Goal: Information Seeking & Learning: Find specific fact

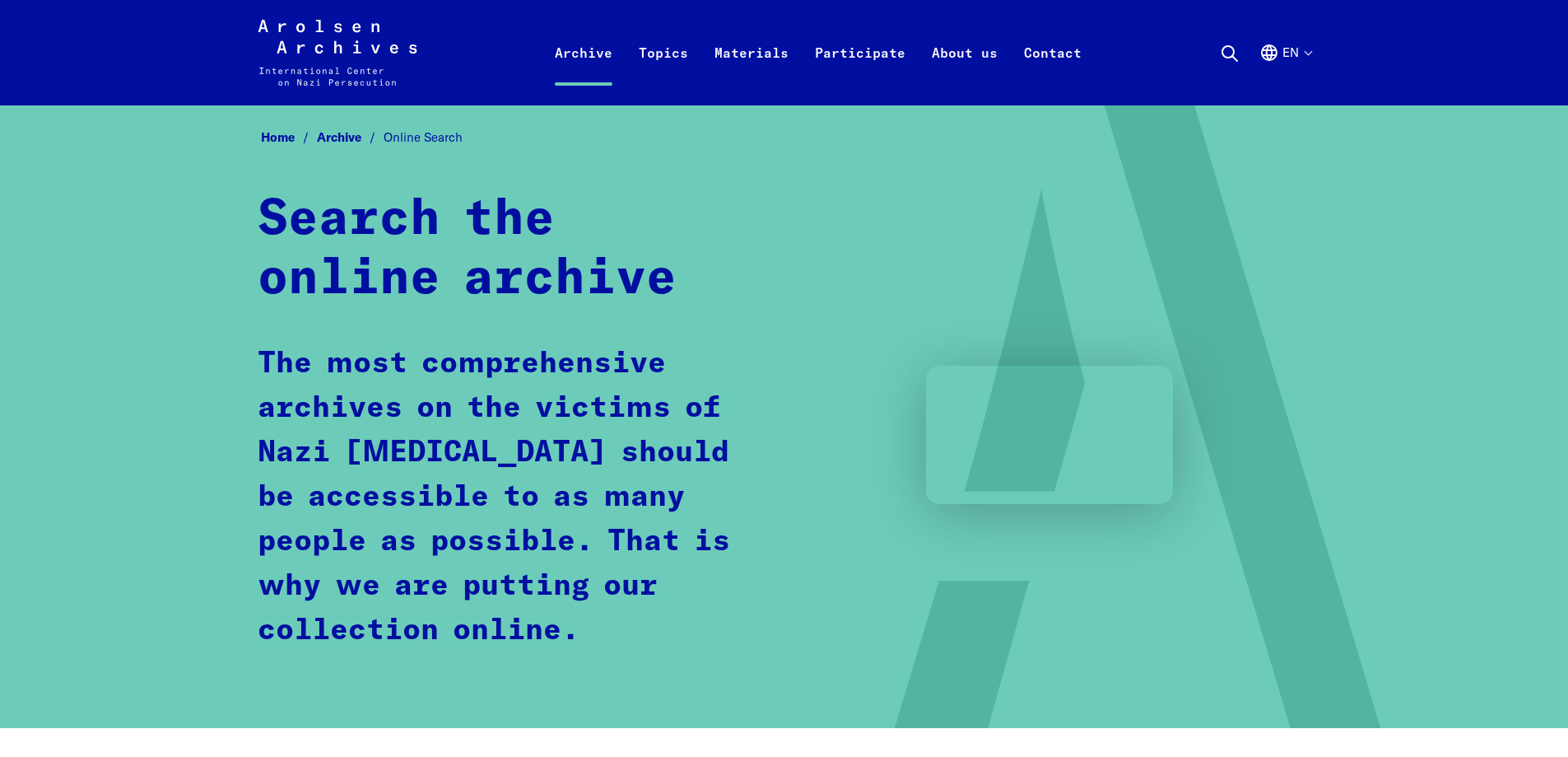
click at [1228, 57] on use at bounding box center [1229, 54] width 15 height 15
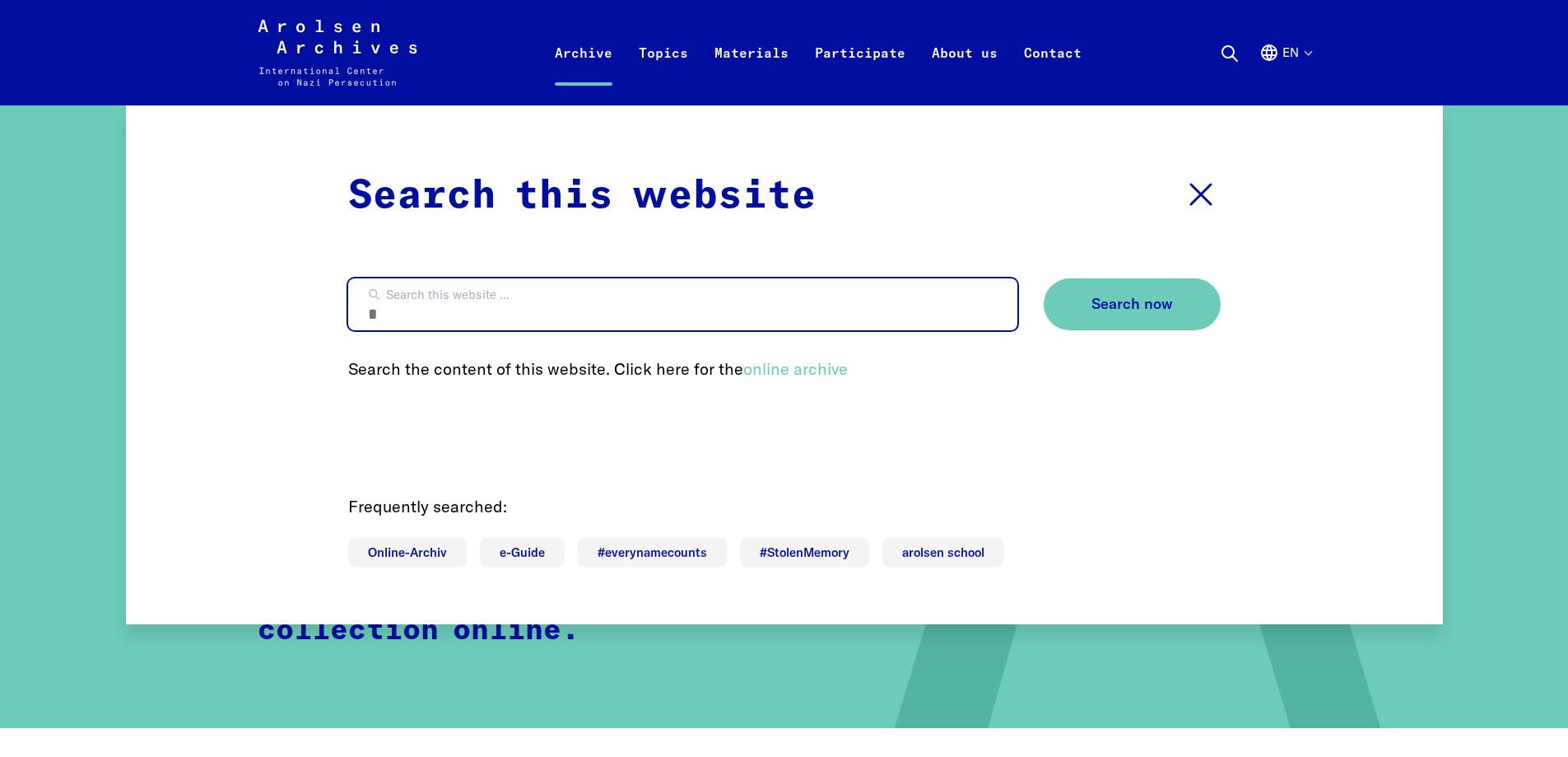
click at [748, 311] on input "Search this website ..." at bounding box center [682, 303] width 669 height 52
type input "*********"
click at [1044, 278] on button "Search now" at bounding box center [1132, 303] width 177 height 52
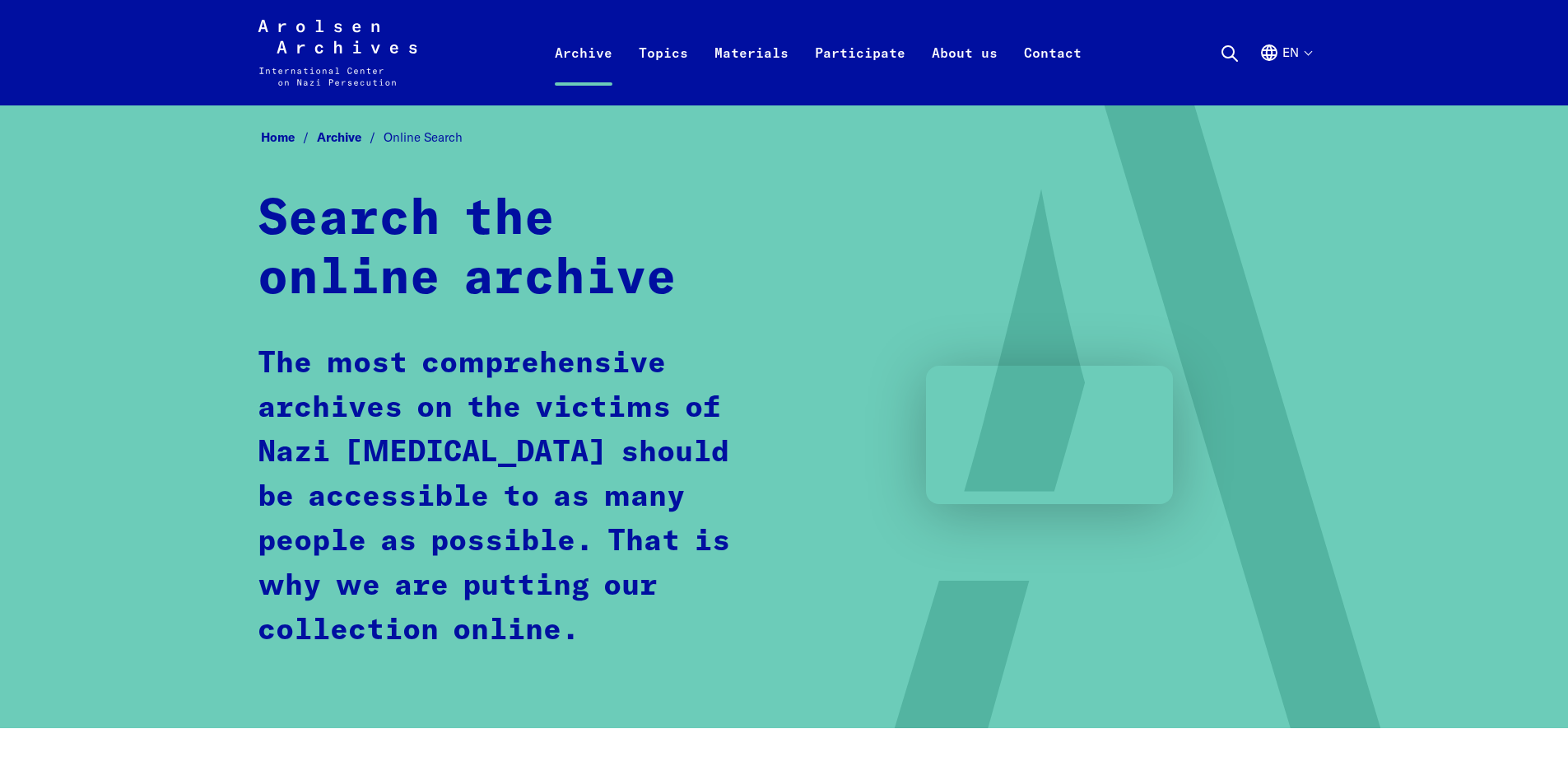
click at [398, 129] on span "Online Search" at bounding box center [423, 137] width 79 height 15
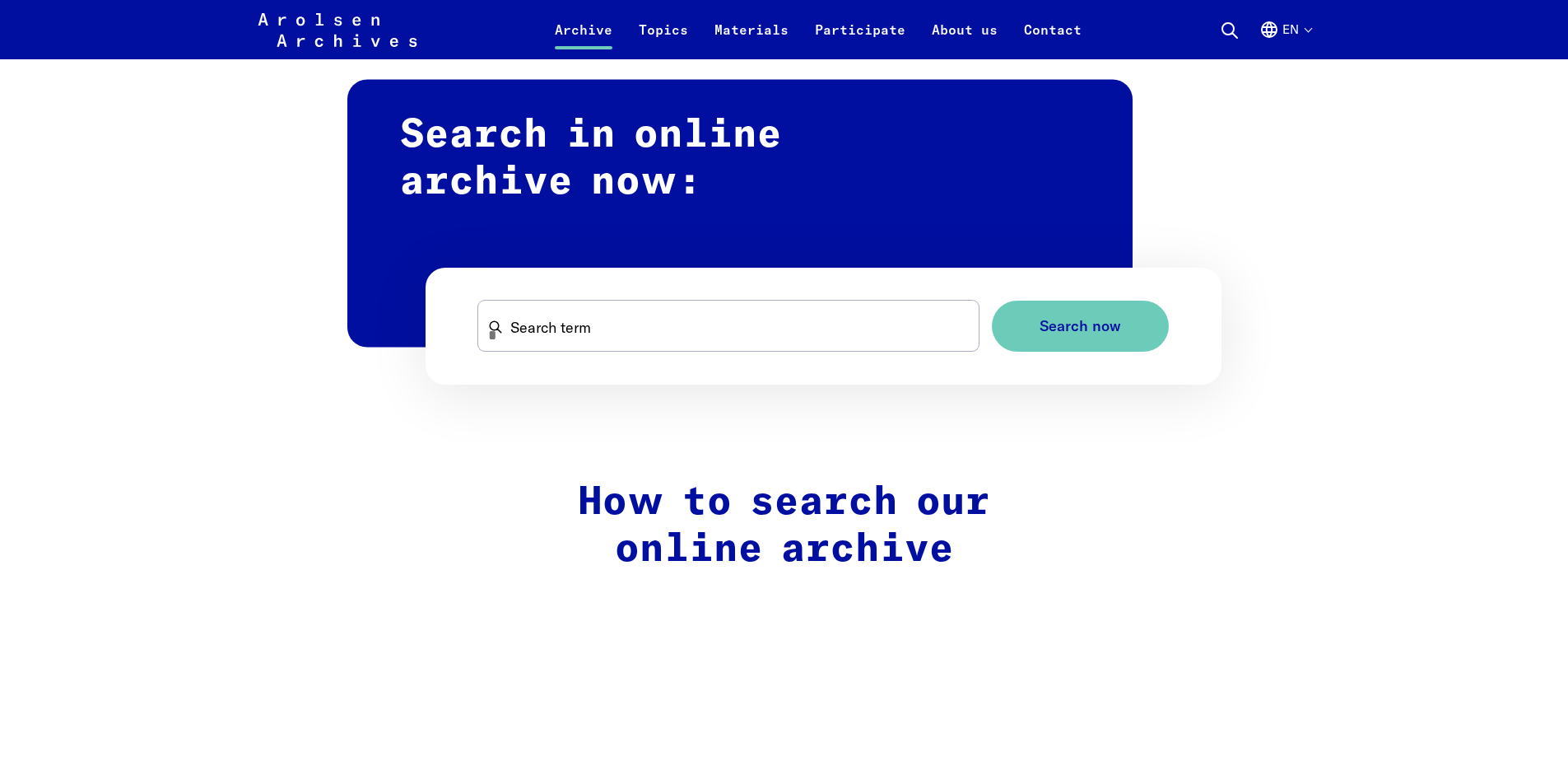
scroll to position [988, 0]
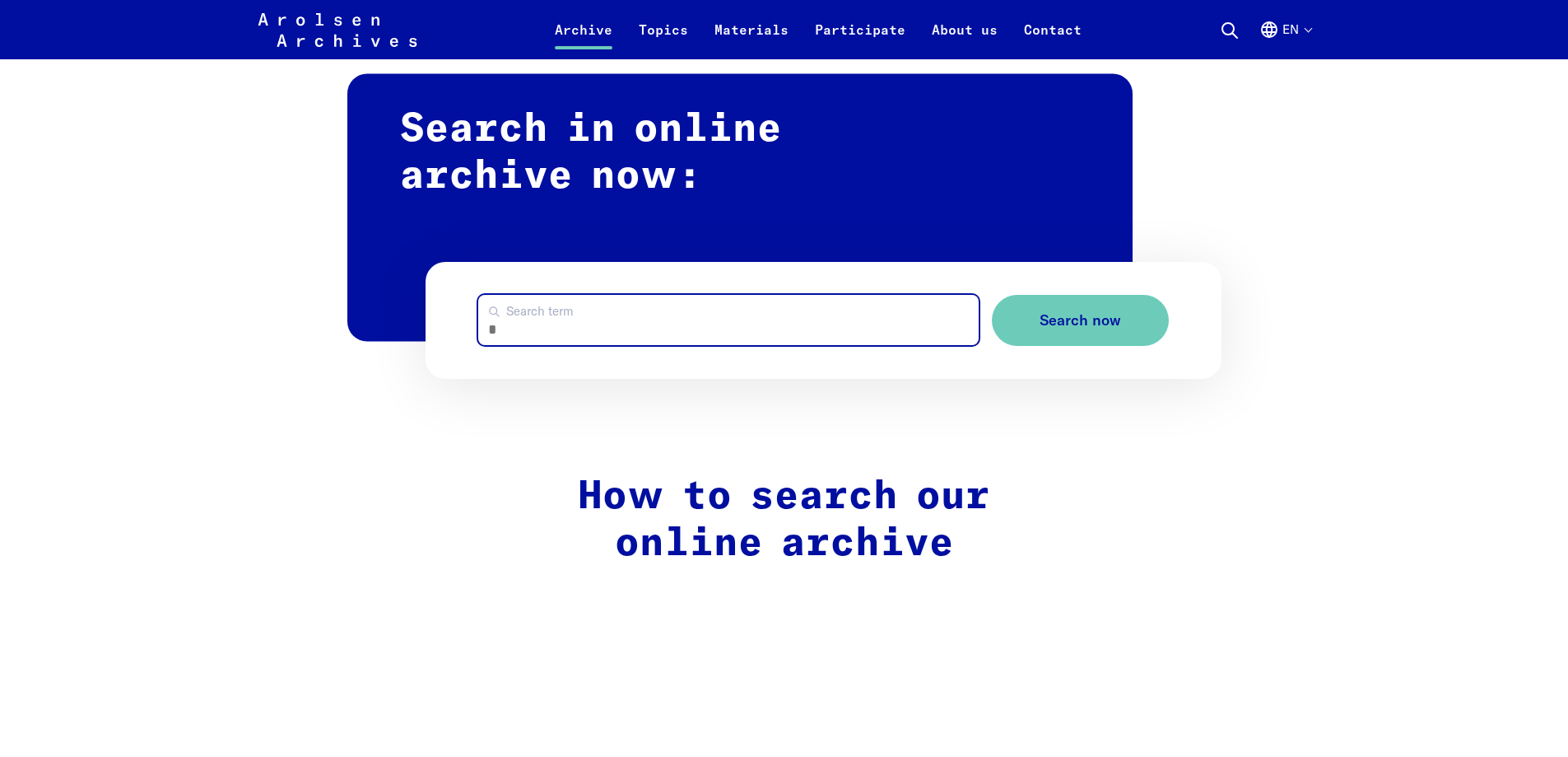
click at [518, 330] on input "Search term" at bounding box center [728, 320] width 501 height 50
type input "*********"
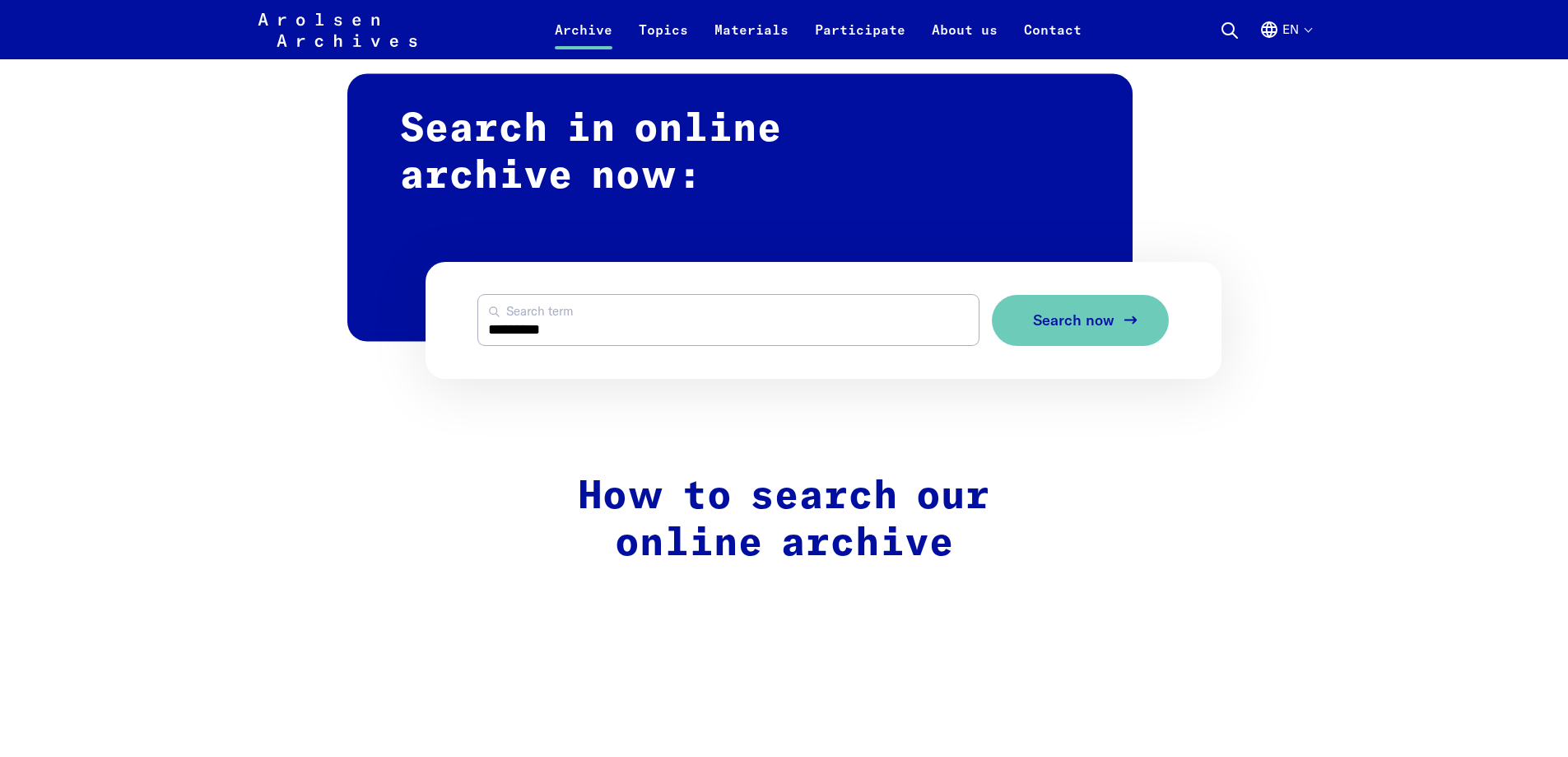
click at [1101, 333] on button "Search now" at bounding box center [1080, 321] width 177 height 52
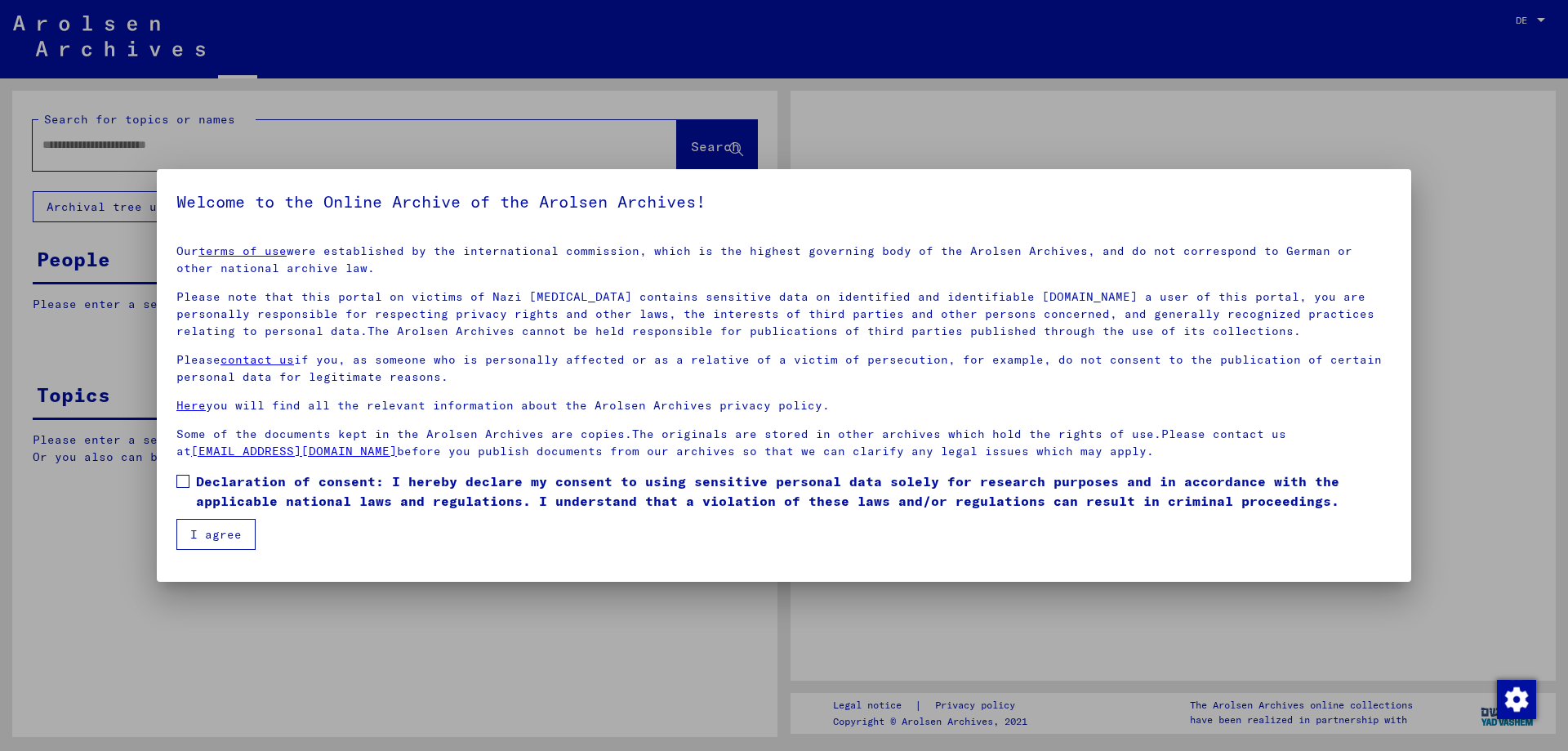
type input "*********"
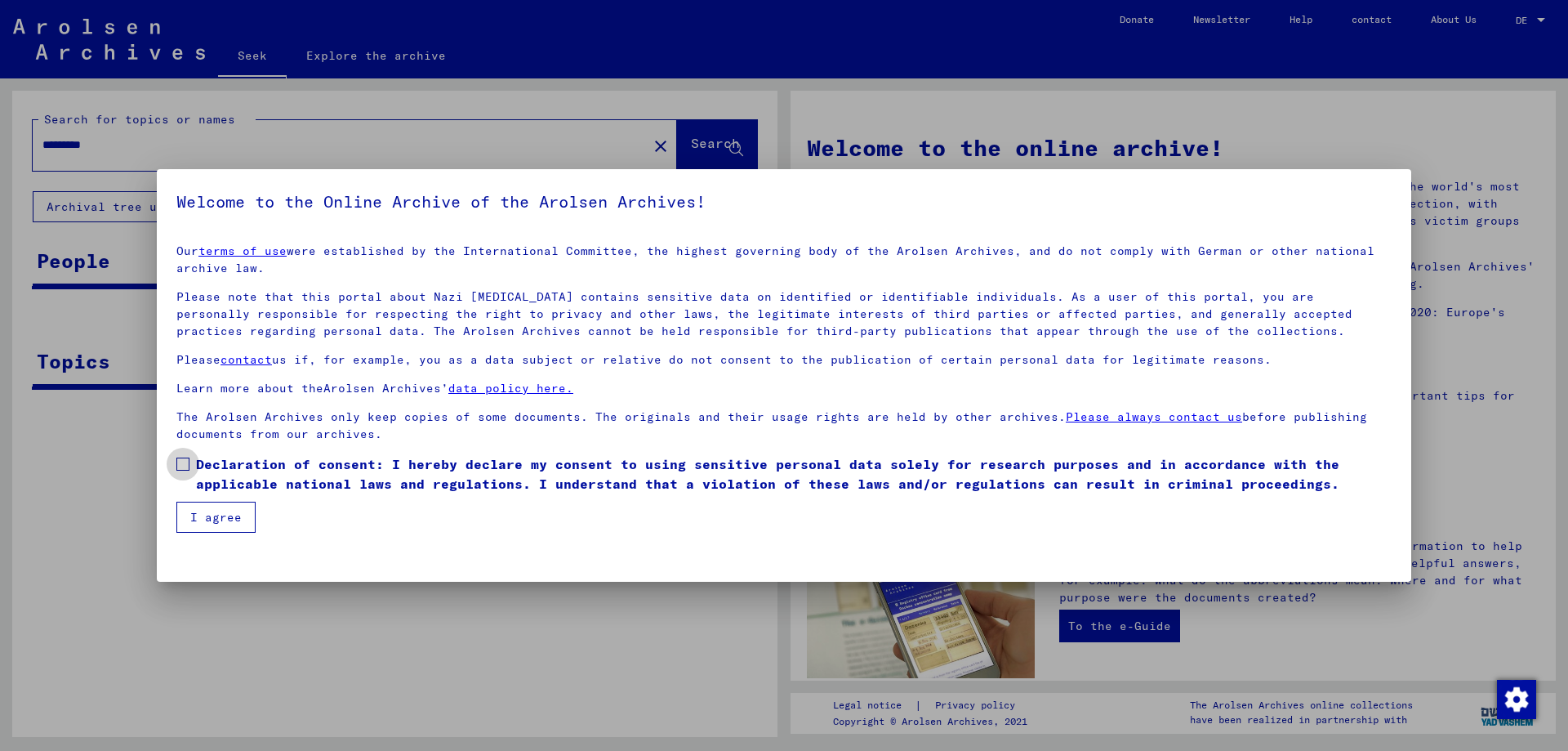
click at [181, 459] on span at bounding box center [183, 464] width 13 height 13
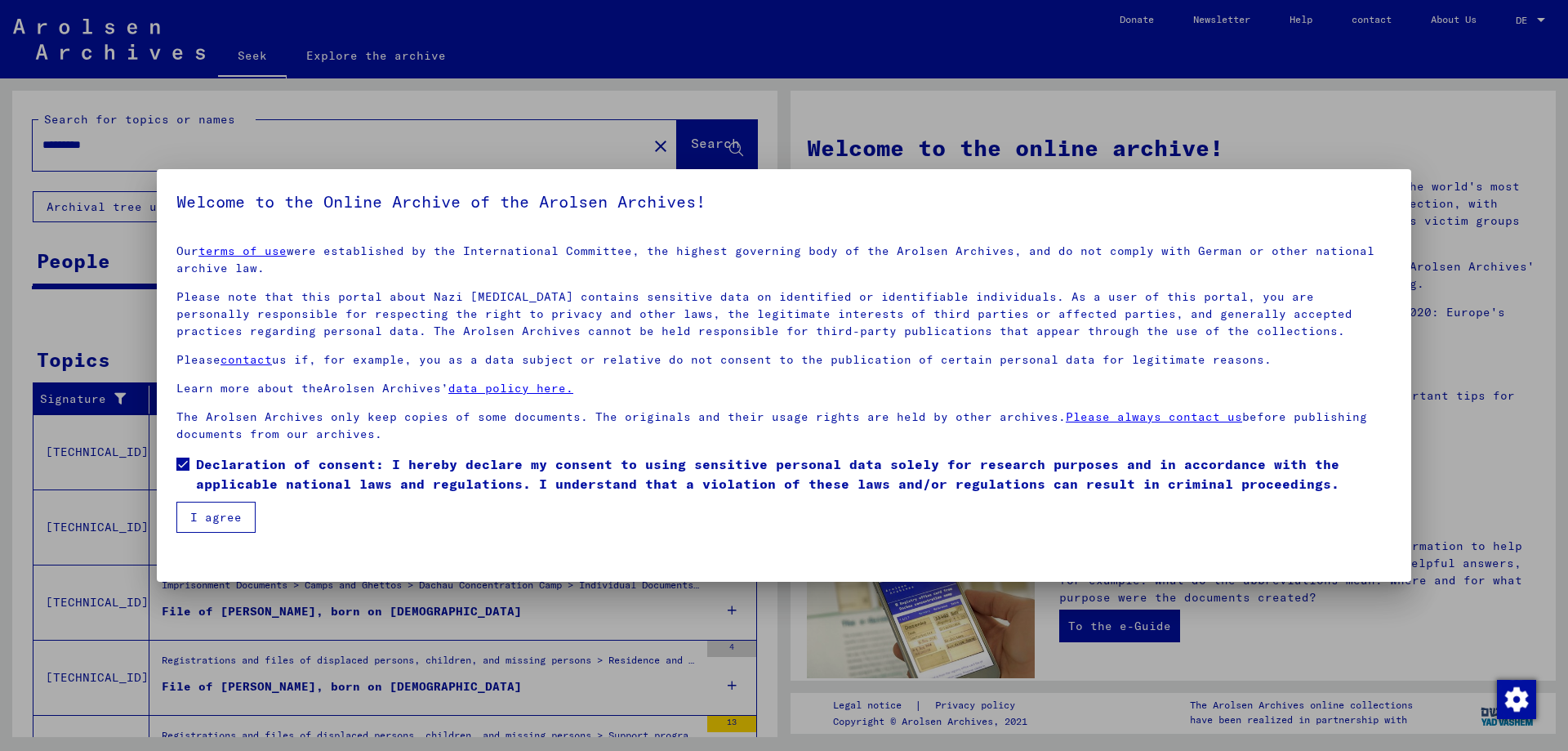
click at [190, 510] on button "I agree" at bounding box center [216, 517] width 80 height 31
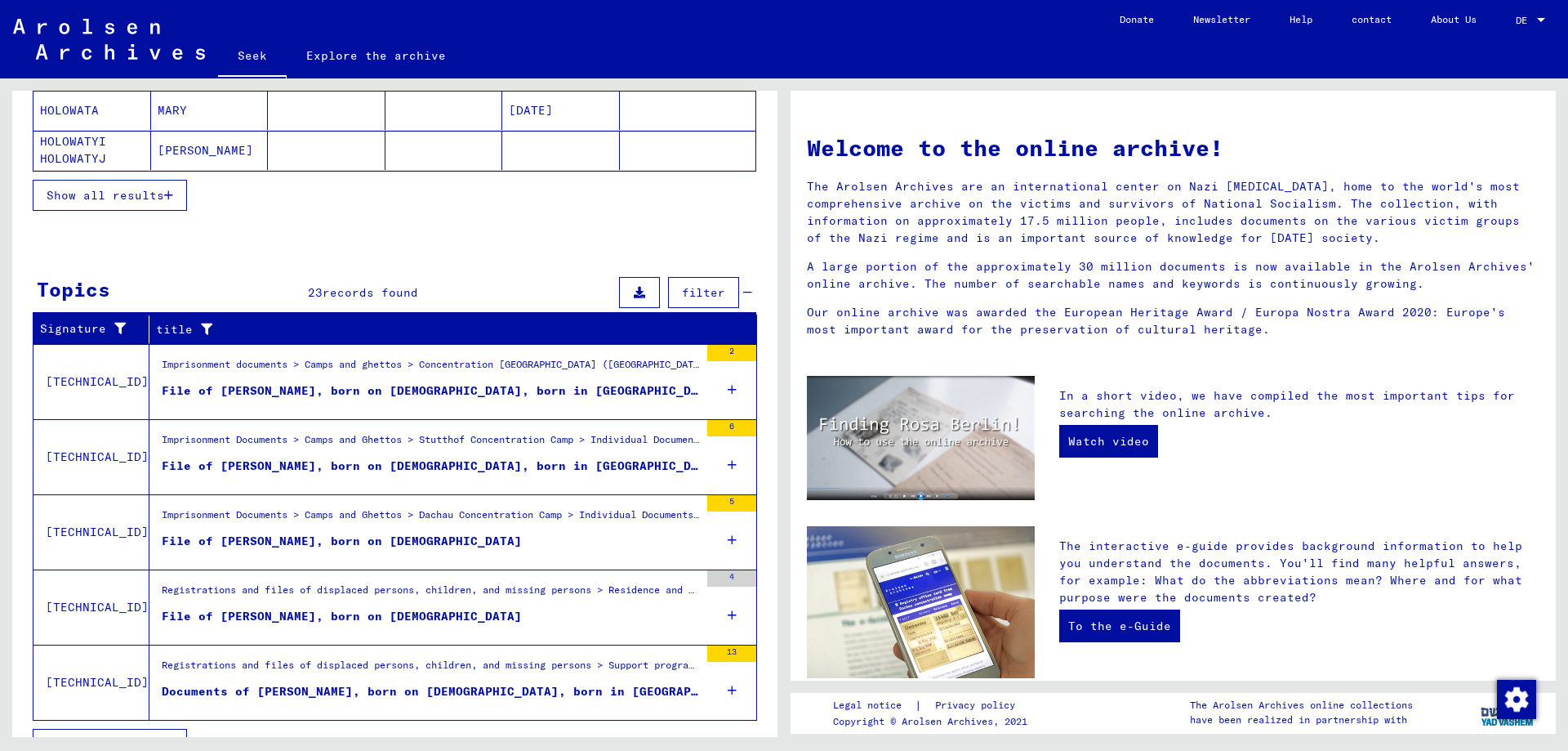
scroll to position [392, 0]
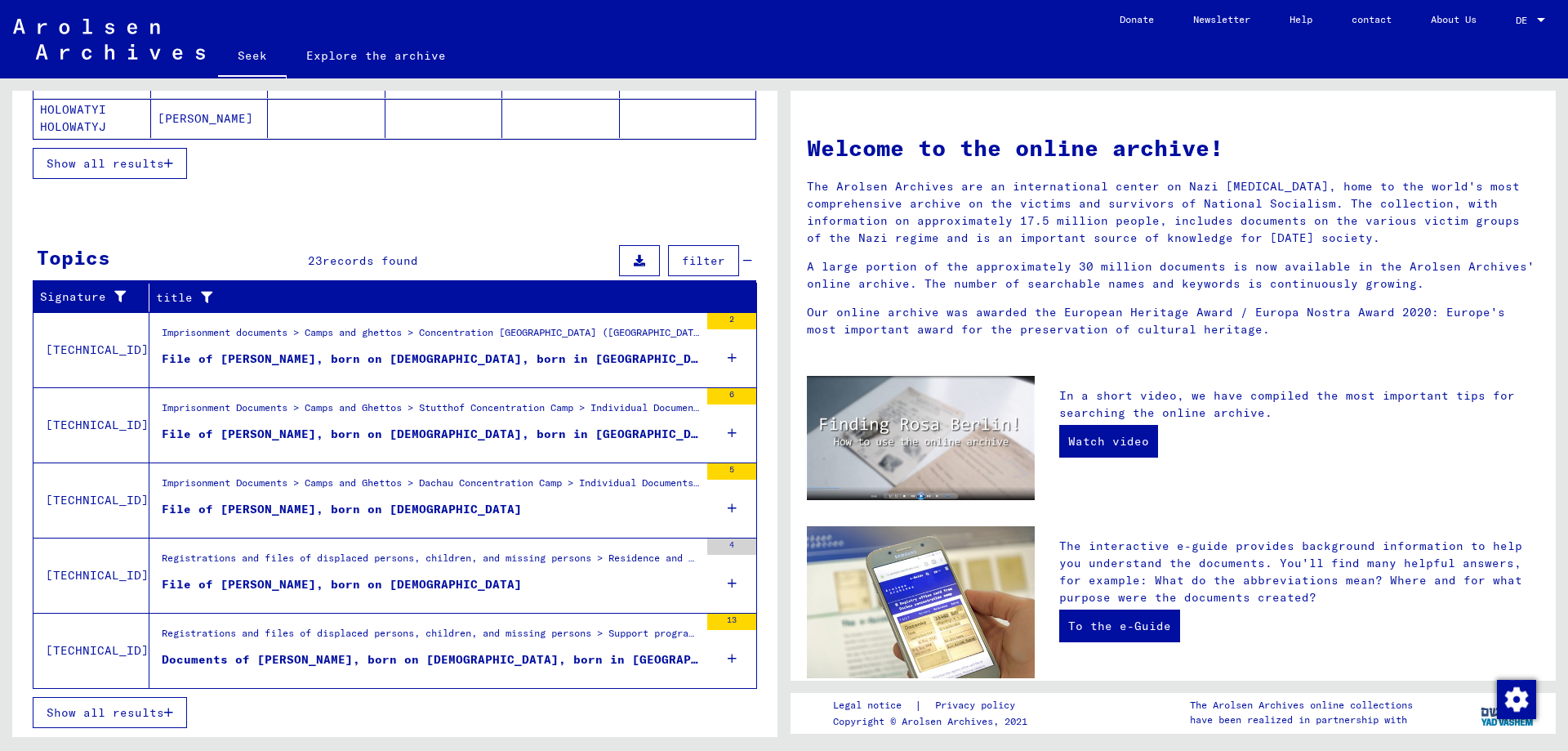
click at [226, 583] on font "File of HOLOWATYJ, WASYL, born on 30.06.1904" at bounding box center [342, 584] width 361 height 14
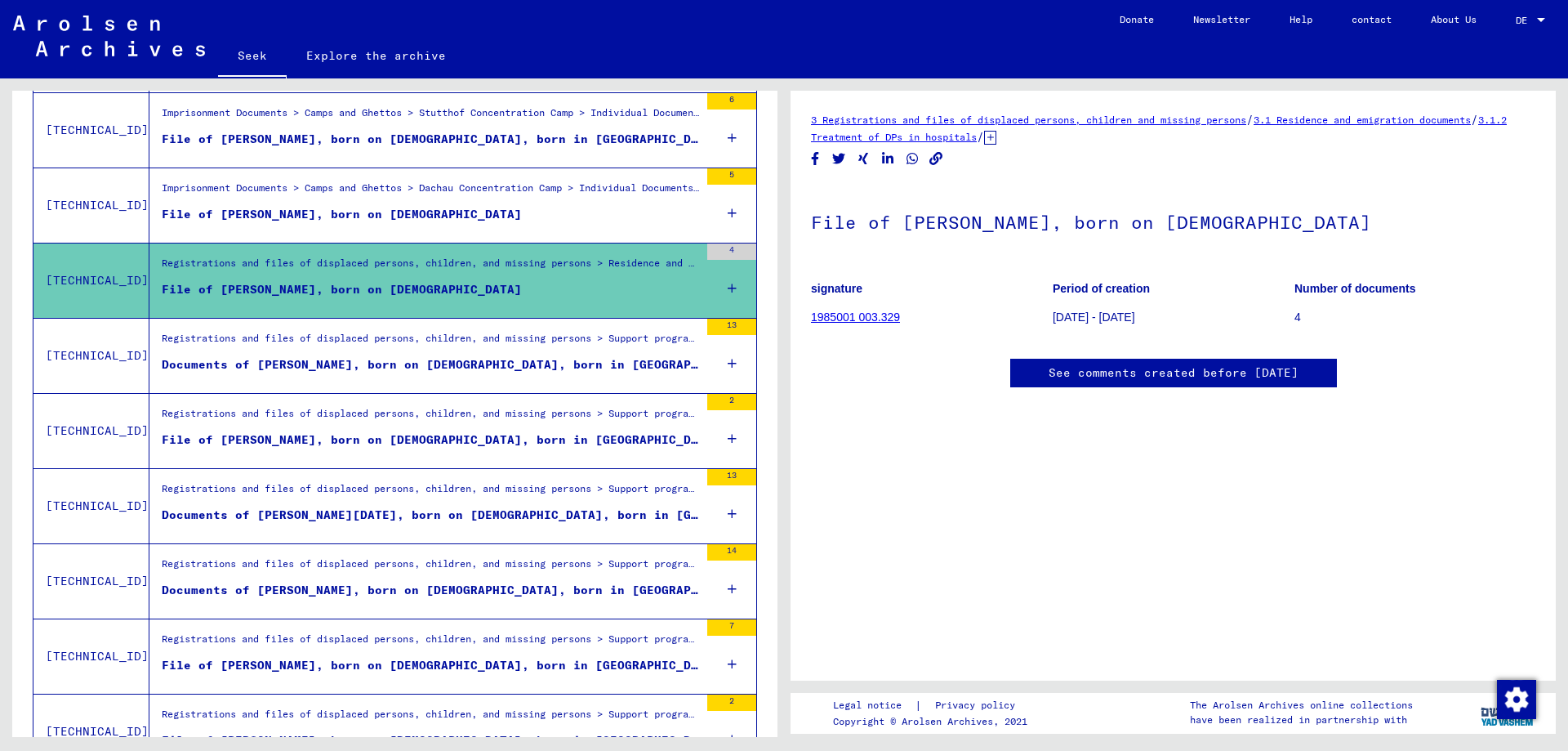
click at [821, 318] on font "1985001 003.329" at bounding box center [856, 316] width 89 height 13
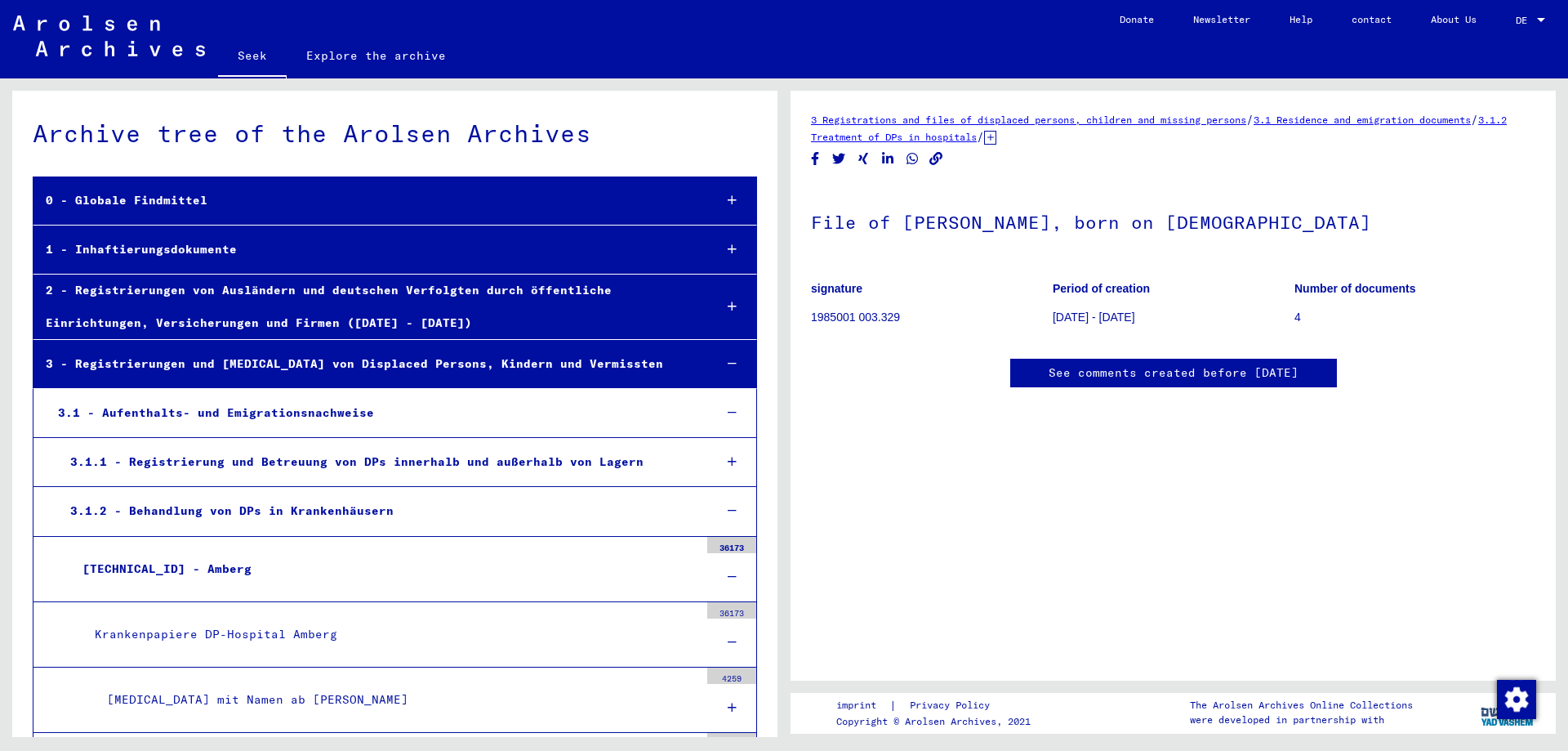
scroll to position [26254, 0]
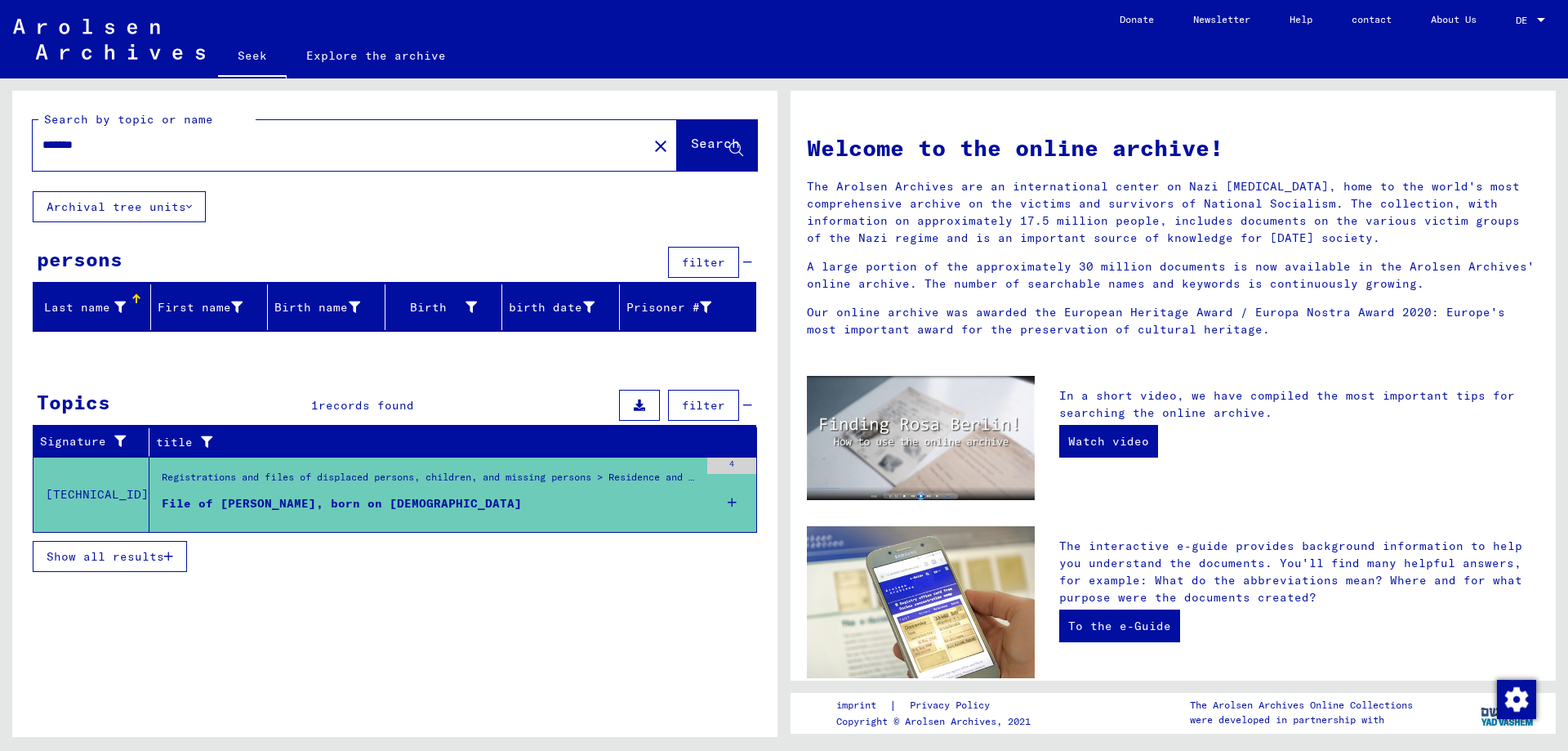
click at [103, 146] on input "*******" at bounding box center [335, 145] width 586 height 17
type input "*"
type input "*********"
click at [698, 132] on button "Search" at bounding box center [717, 146] width 80 height 51
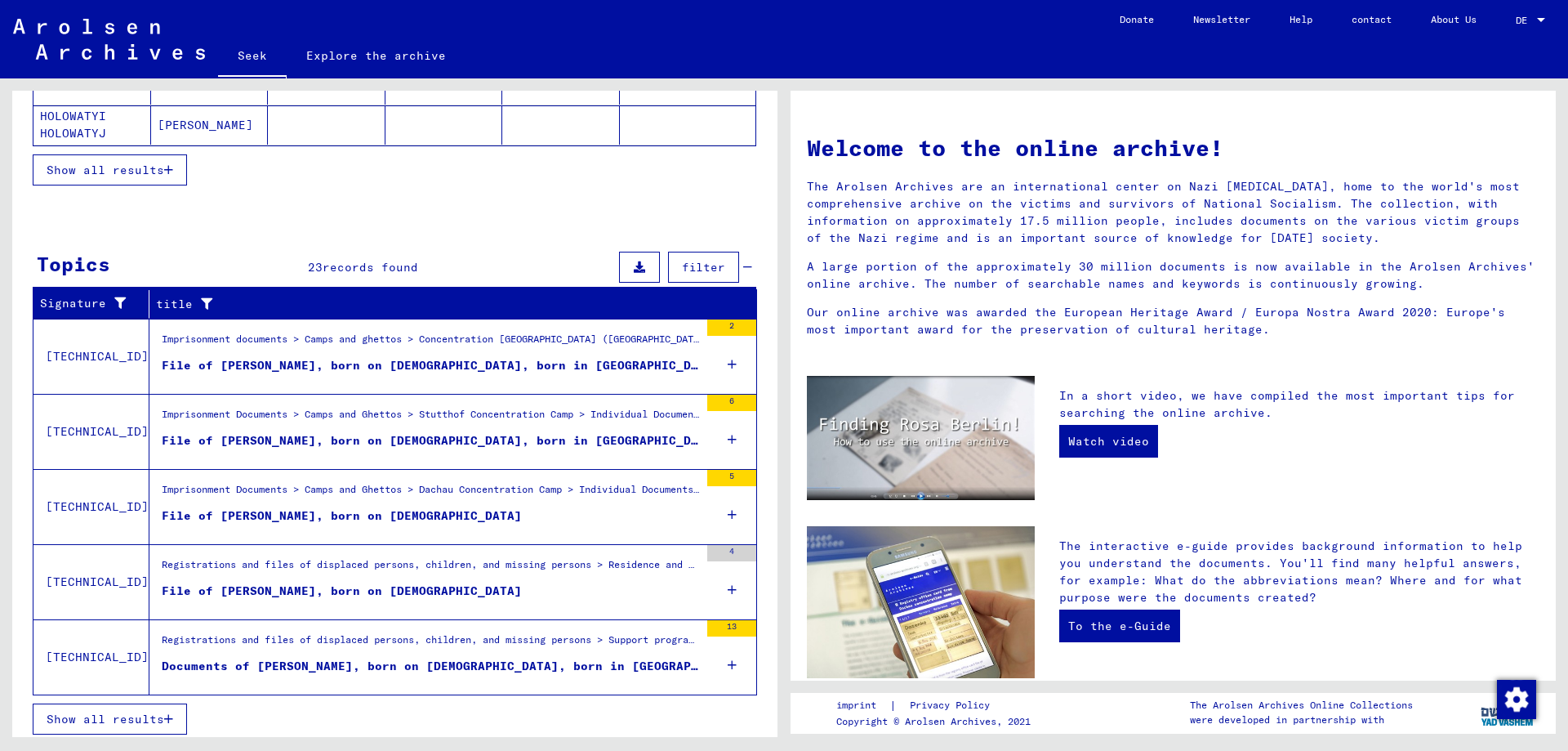
scroll to position [392, 0]
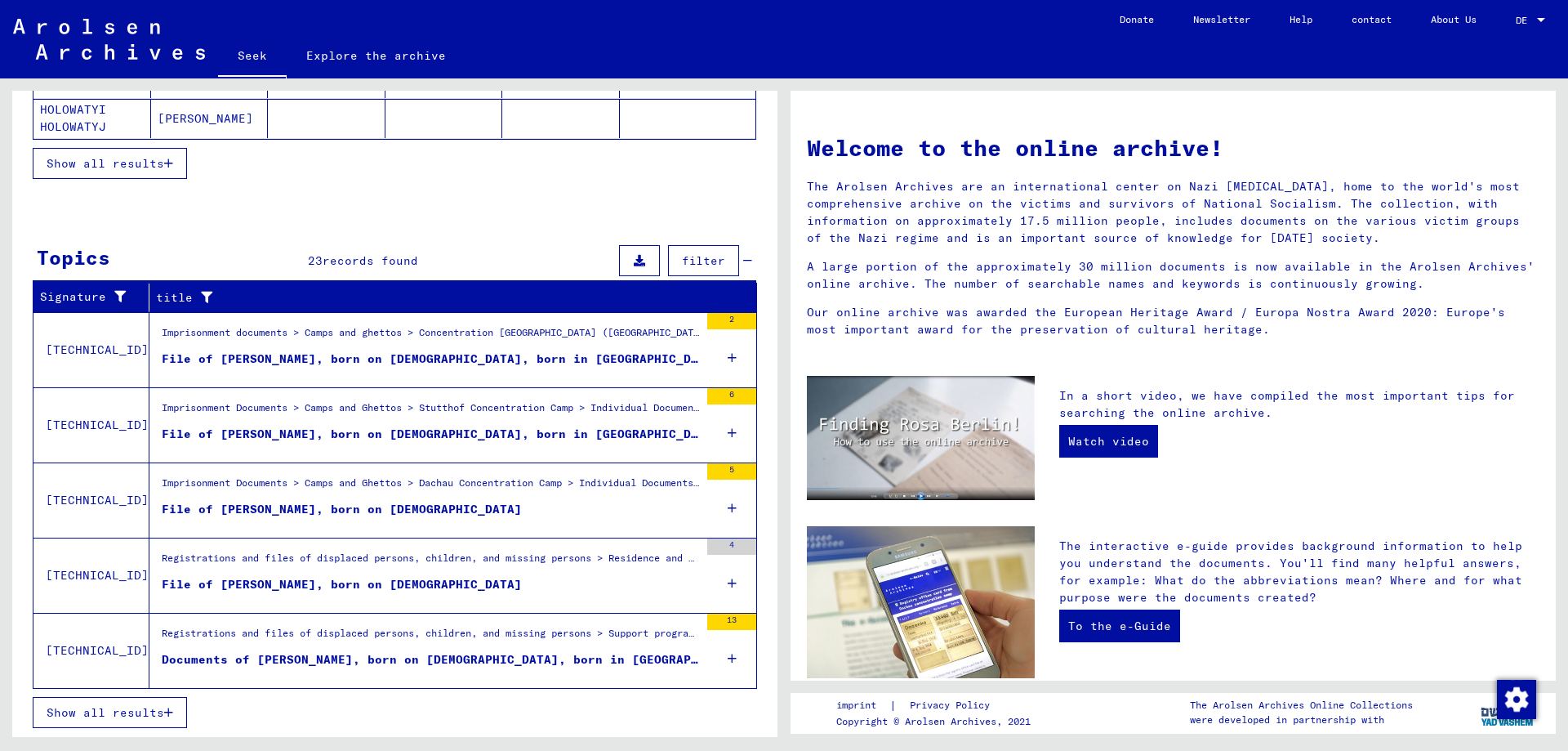
click at [224, 658] on font "Documents of HOLOWATYJ, ANDREJ, born on 12.12.1915, born in RZEPEC and other pe…" at bounding box center [525, 659] width 728 height 14
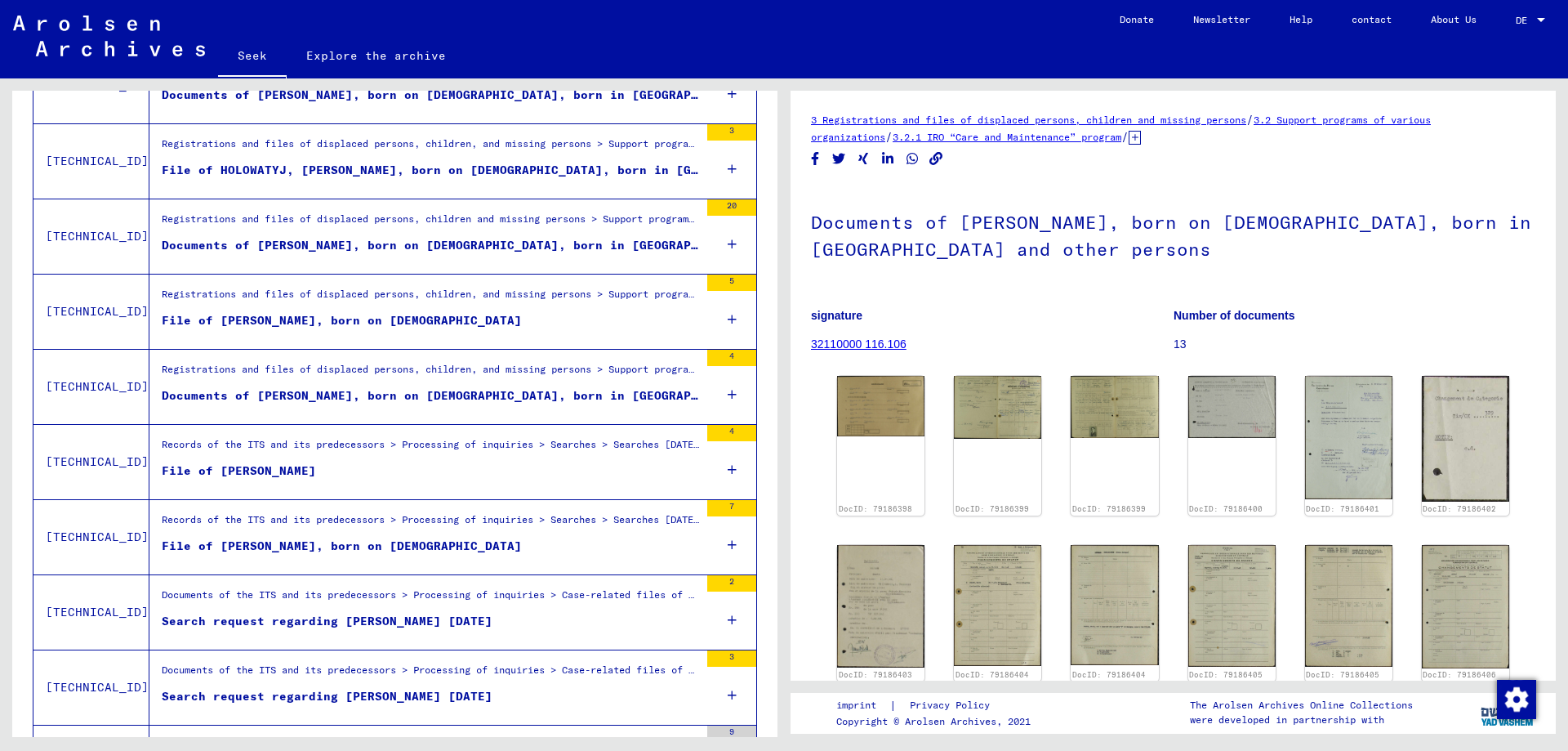
scroll to position [1291, 0]
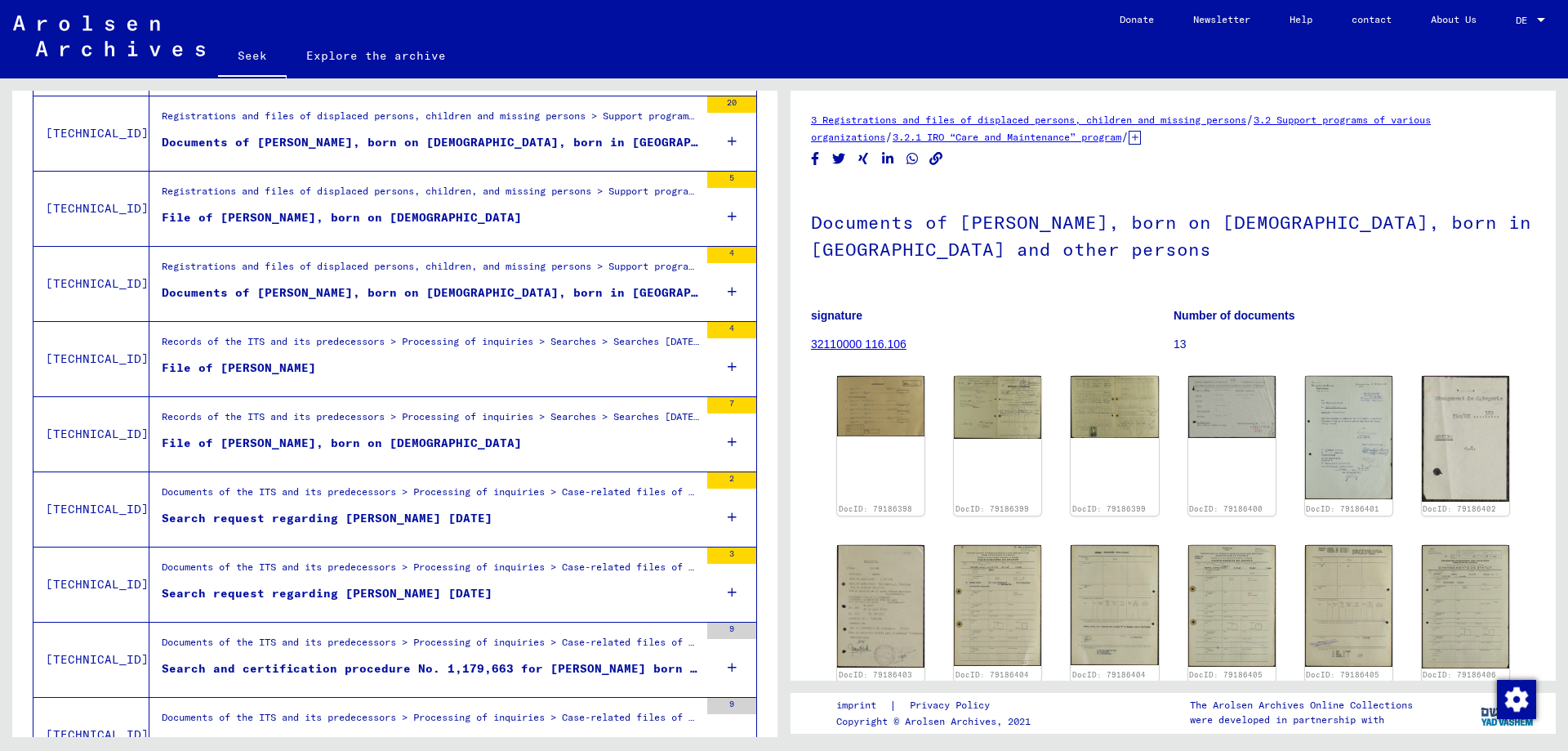
click at [308, 521] on font "Search request regarding HOLOWATYJ MICHAEL 18.11.1908" at bounding box center [327, 518] width 331 height 14
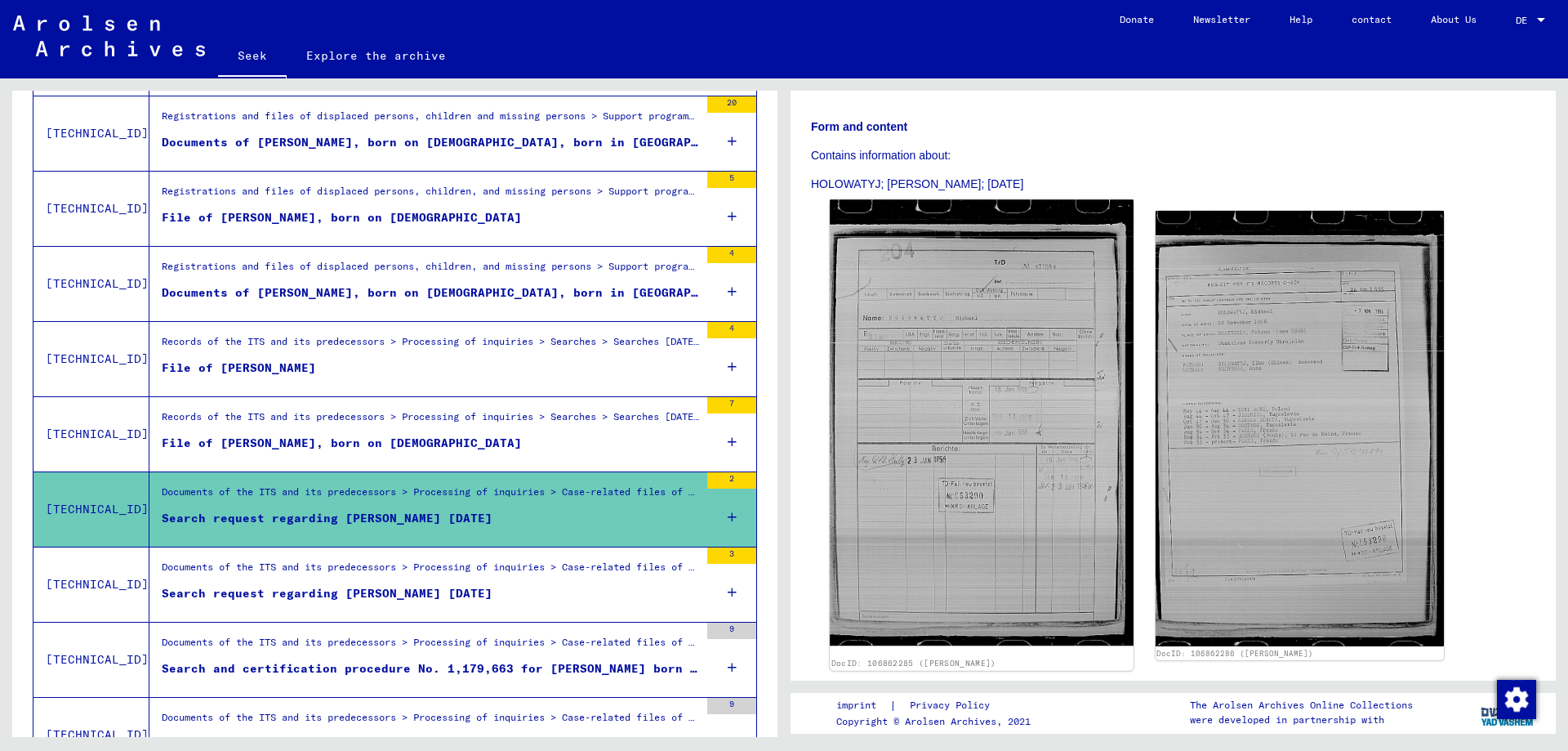
scroll to position [245, 0]
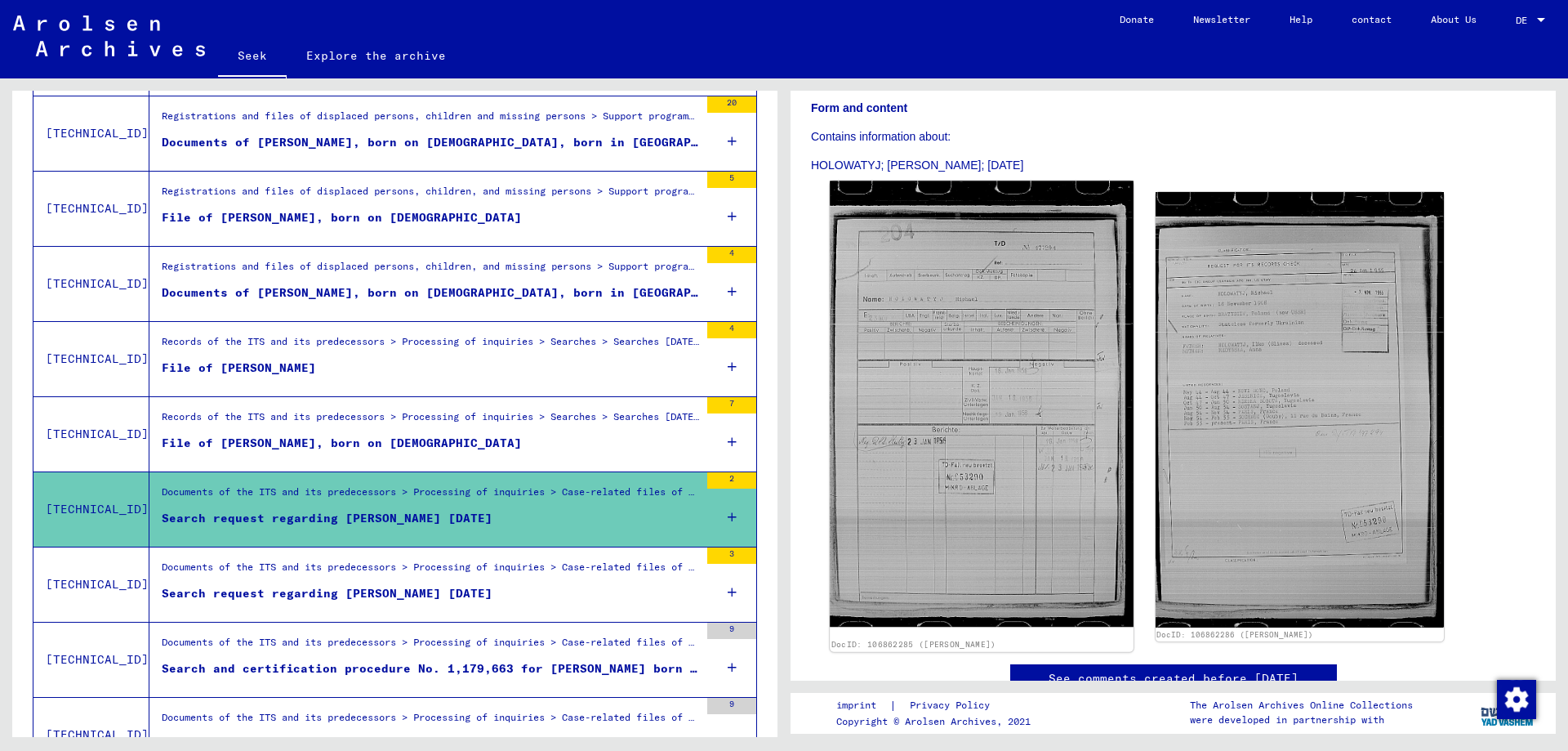
click at [1022, 379] on img at bounding box center [981, 403] width 303 height 446
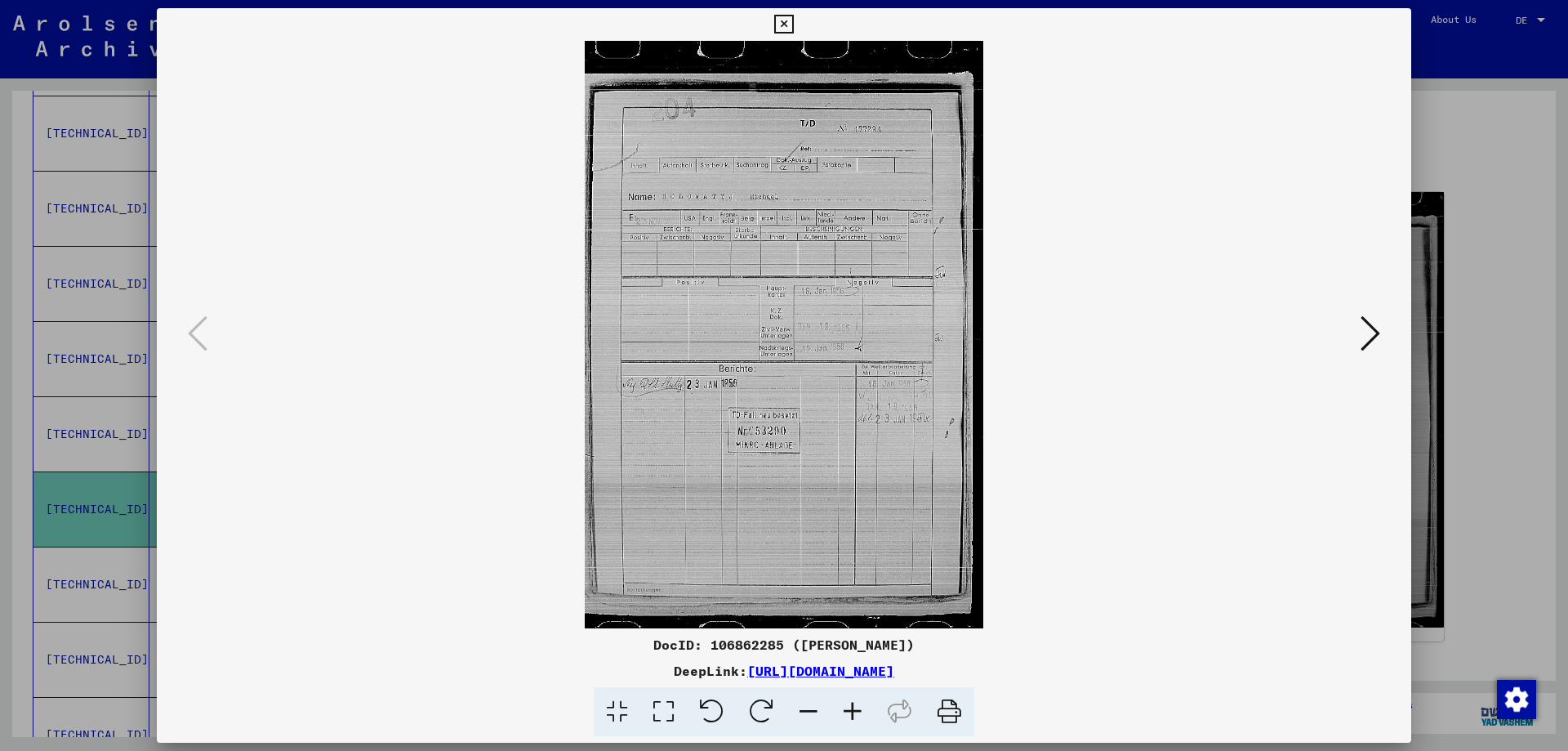
click at [851, 710] on icon at bounding box center [852, 711] width 44 height 50
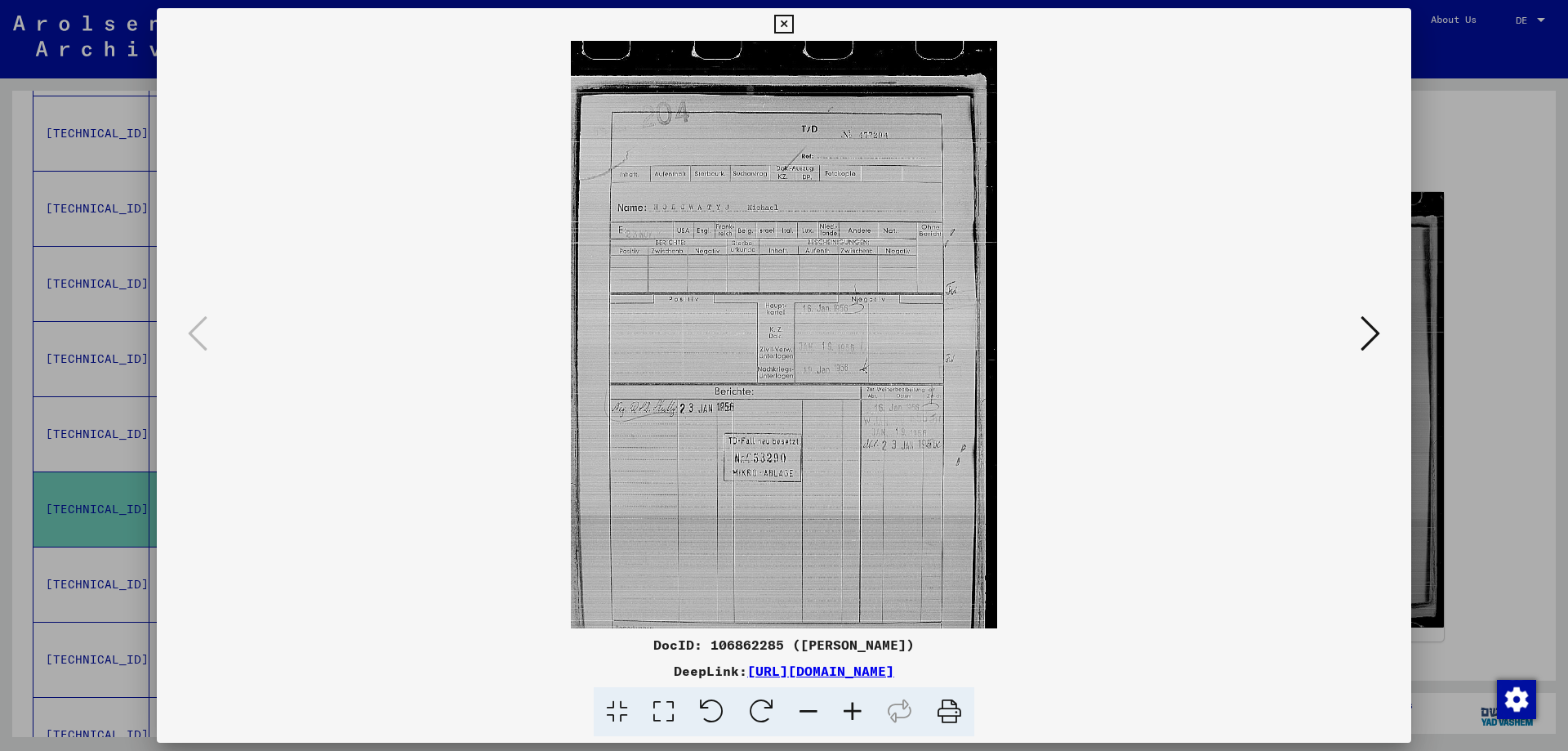
click at [850, 709] on icon at bounding box center [852, 711] width 44 height 50
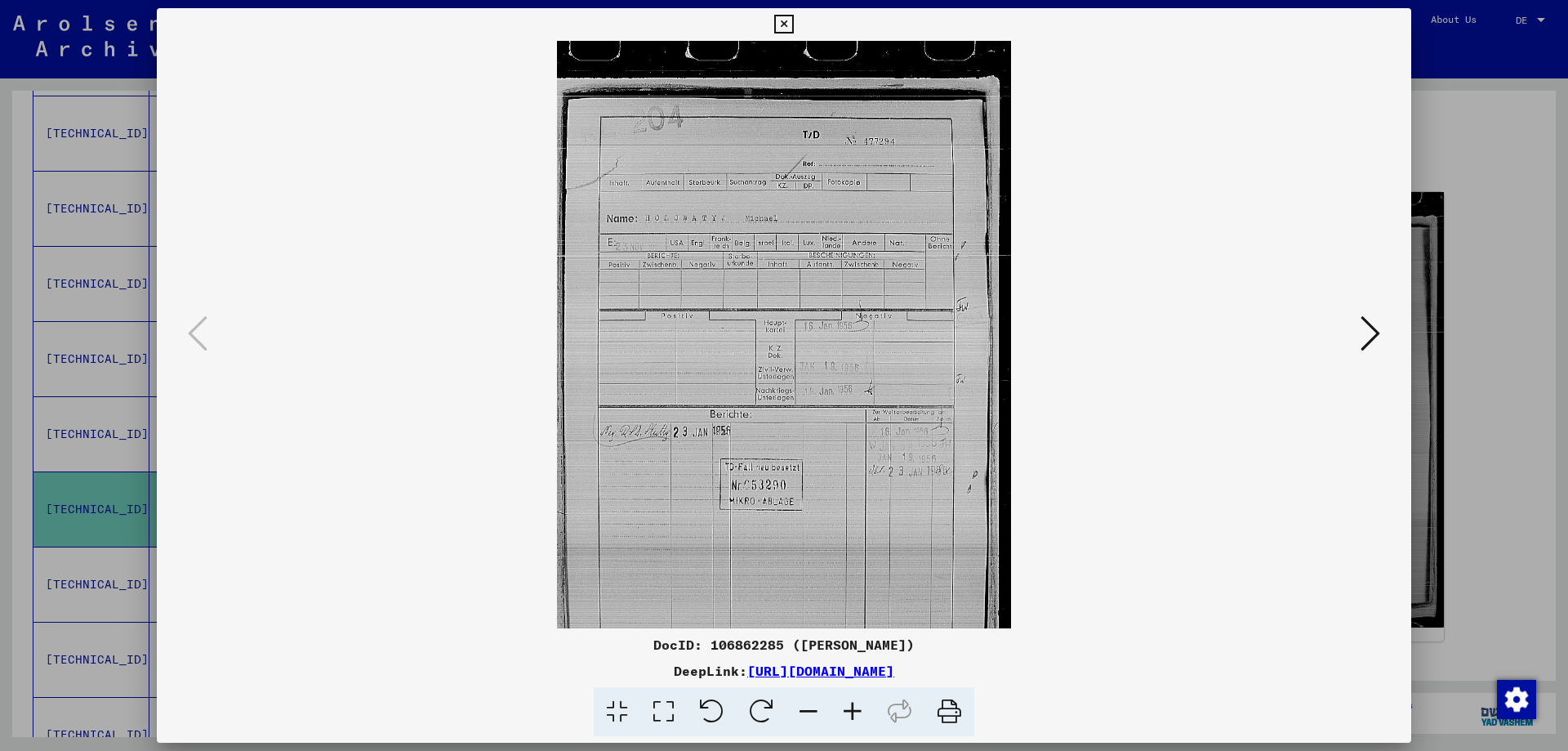
click at [840, 698] on icon at bounding box center [852, 711] width 44 height 50
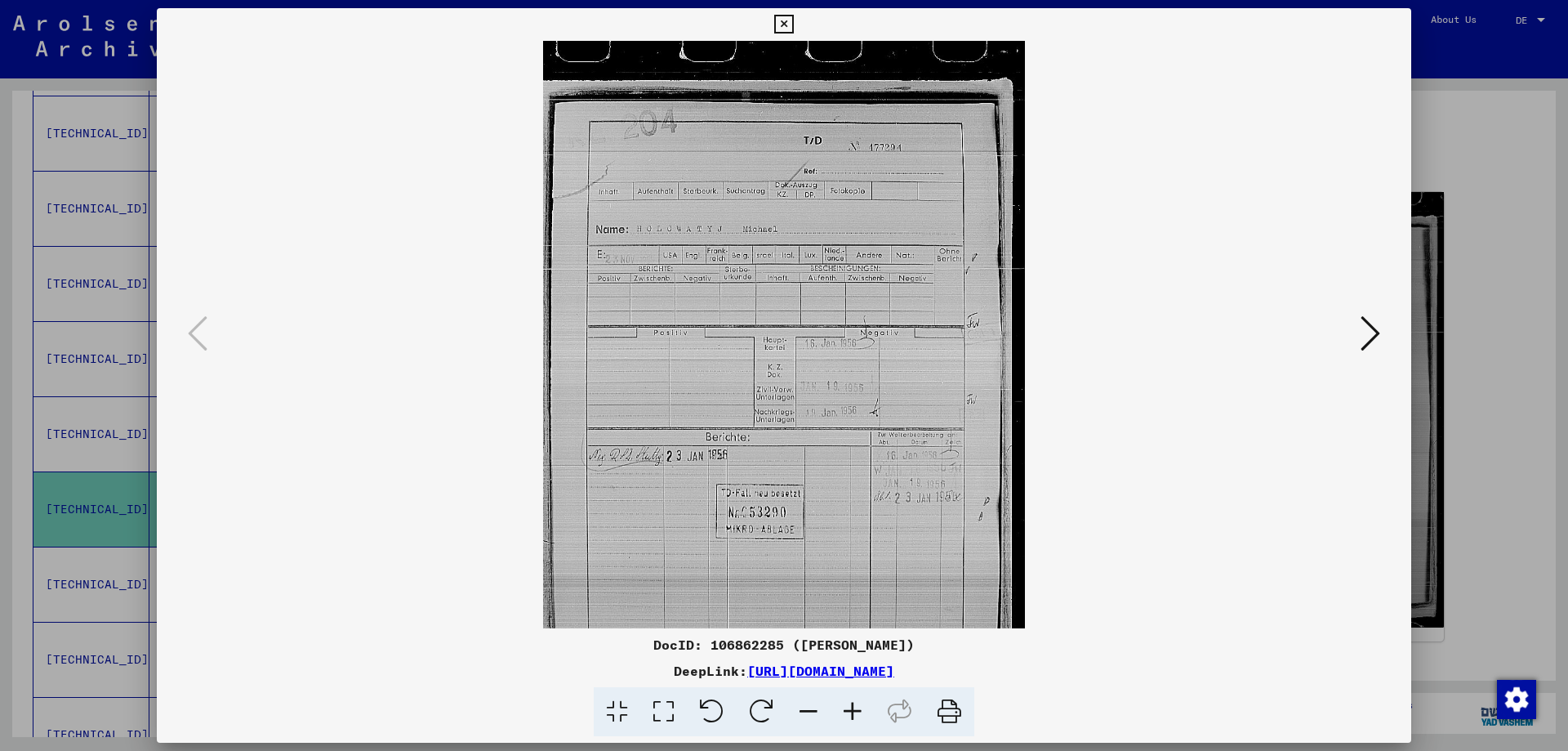
click at [859, 709] on icon at bounding box center [852, 711] width 44 height 50
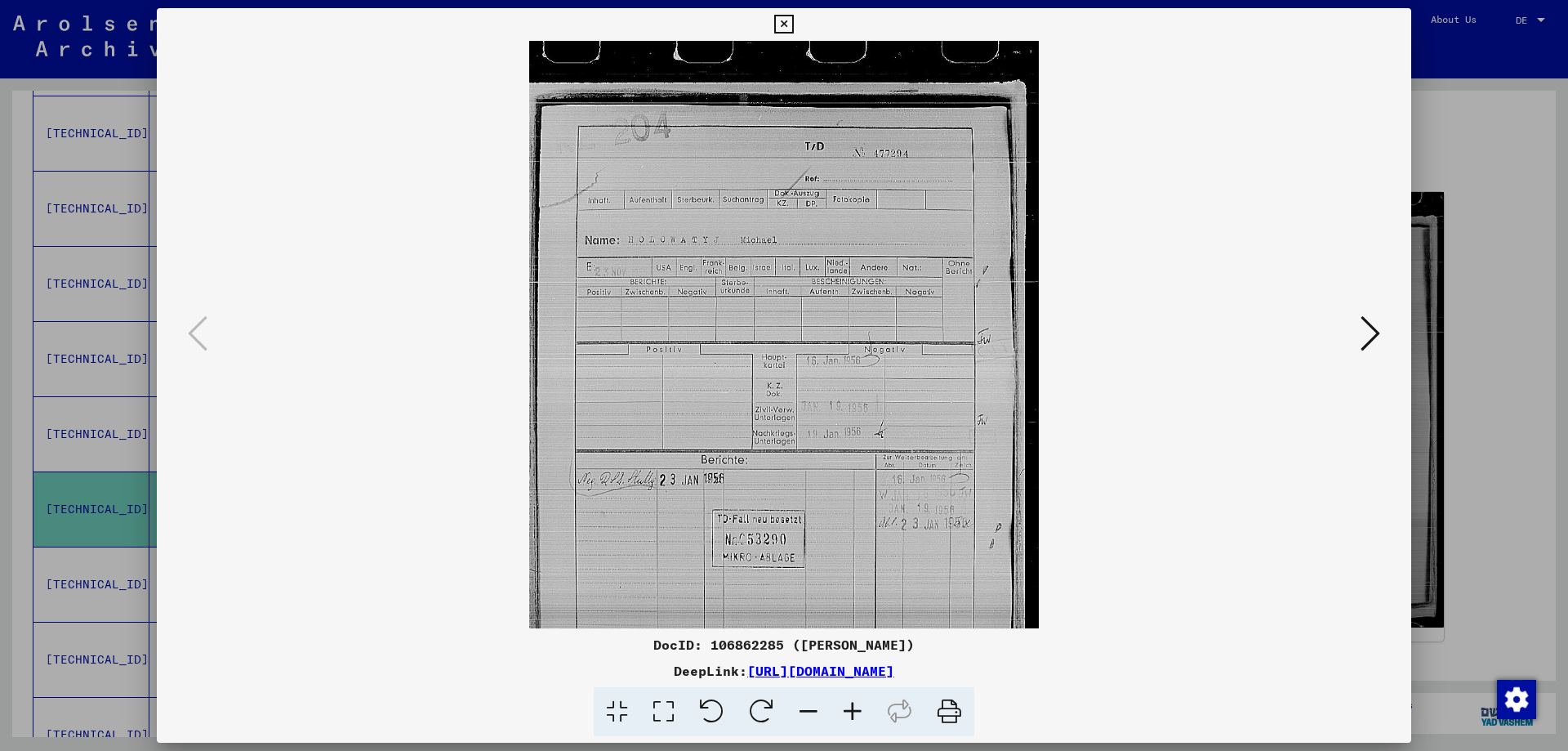
click at [859, 709] on icon at bounding box center [852, 711] width 44 height 50
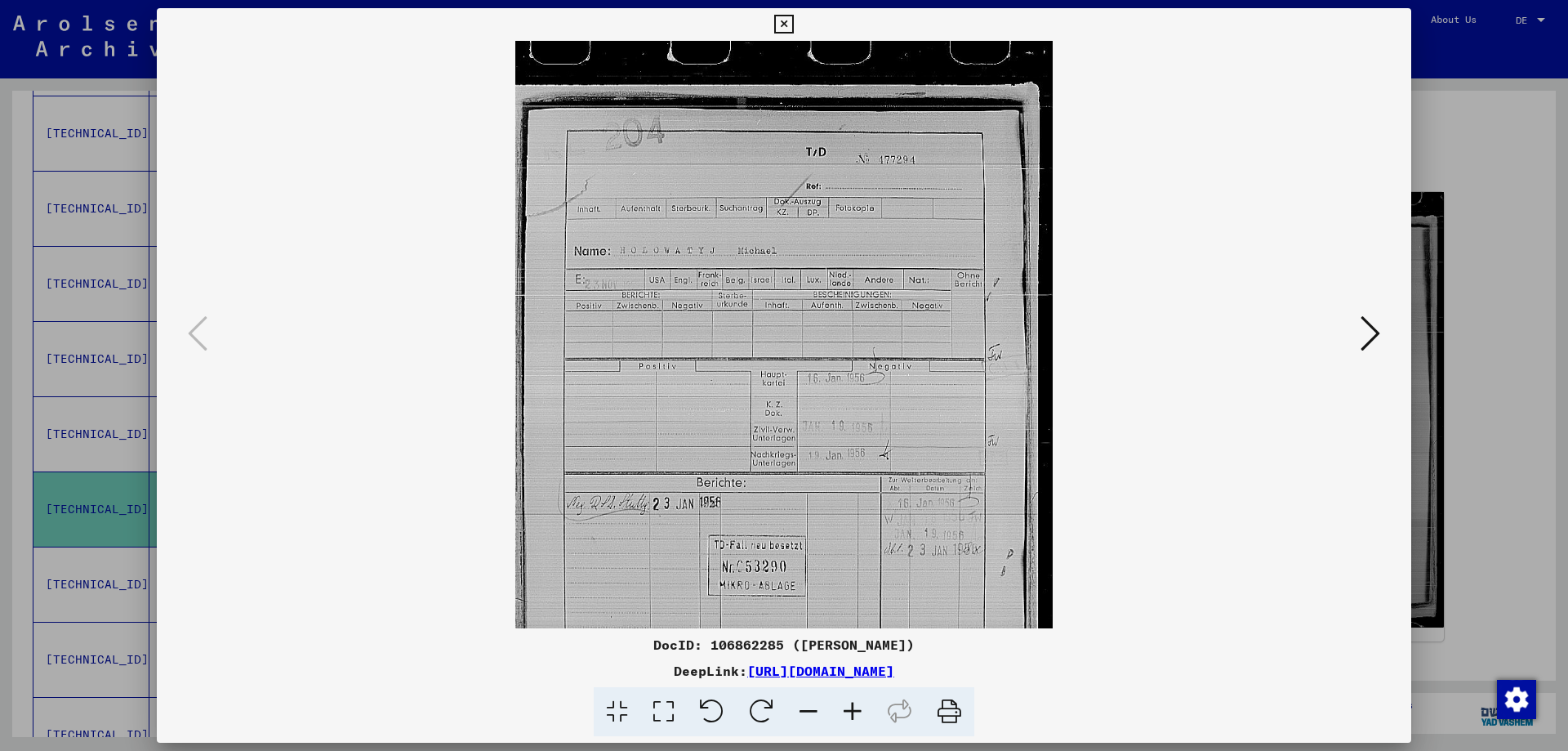
click at [859, 709] on icon at bounding box center [852, 711] width 44 height 50
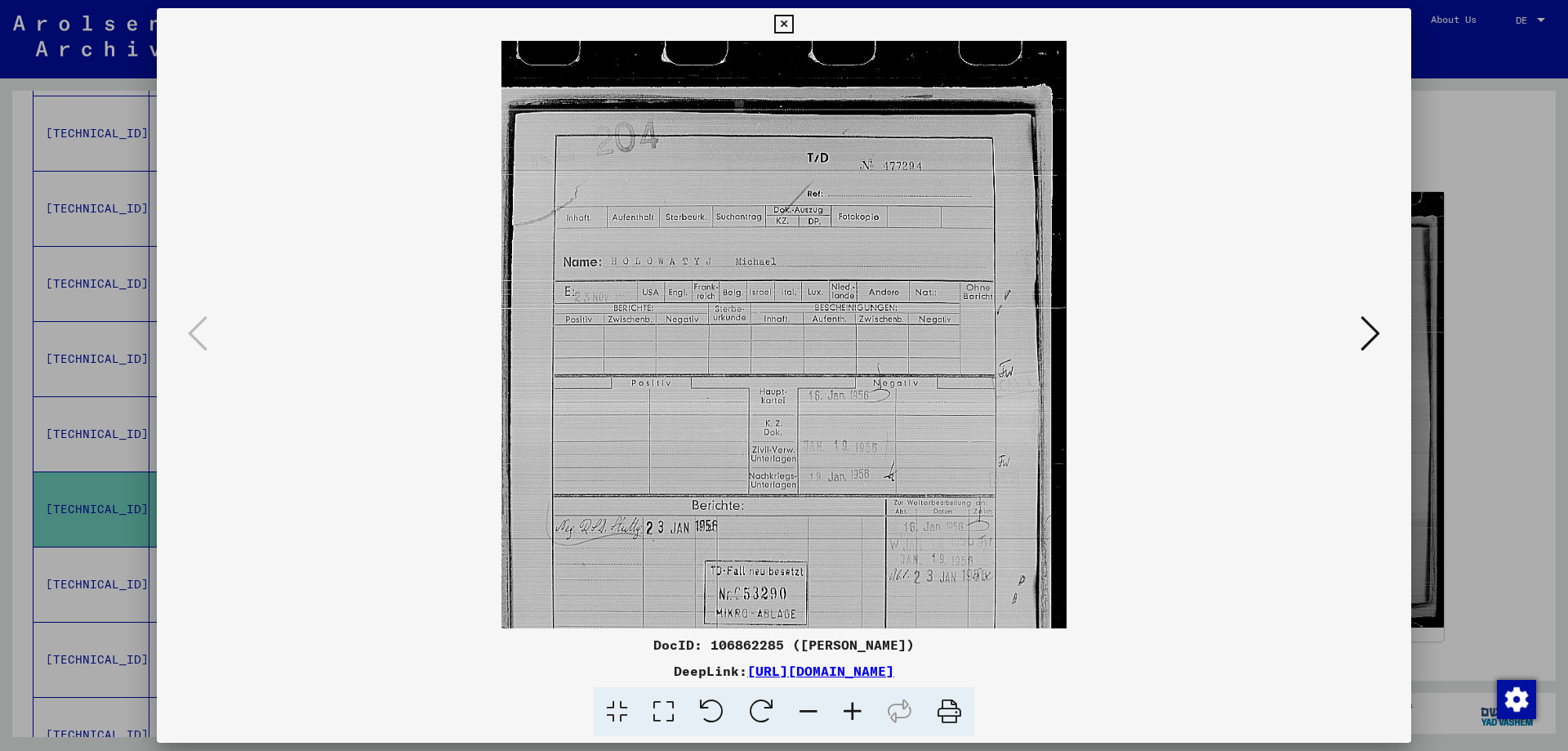
click at [1375, 331] on icon at bounding box center [1371, 333] width 20 height 39
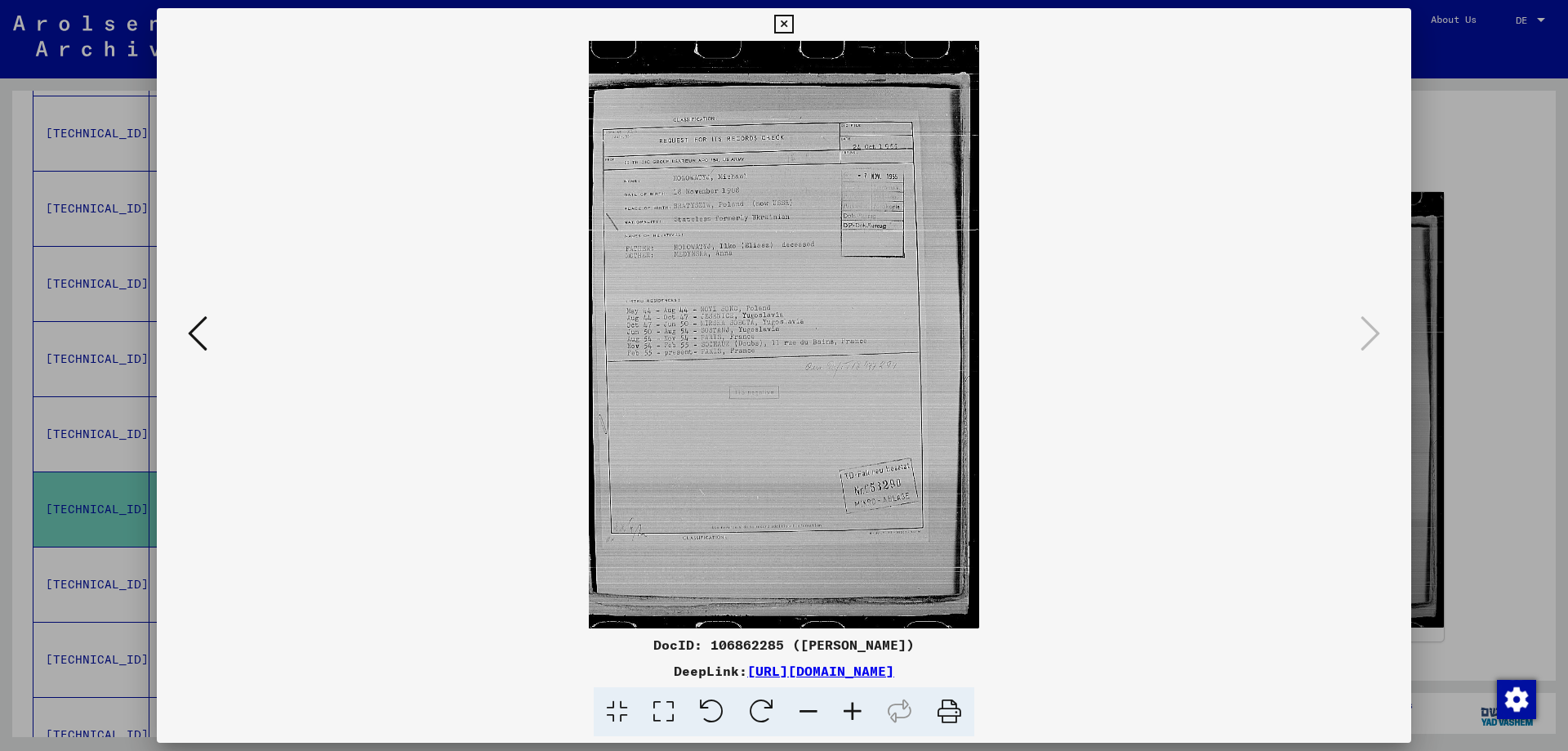
click at [859, 716] on icon at bounding box center [852, 711] width 44 height 50
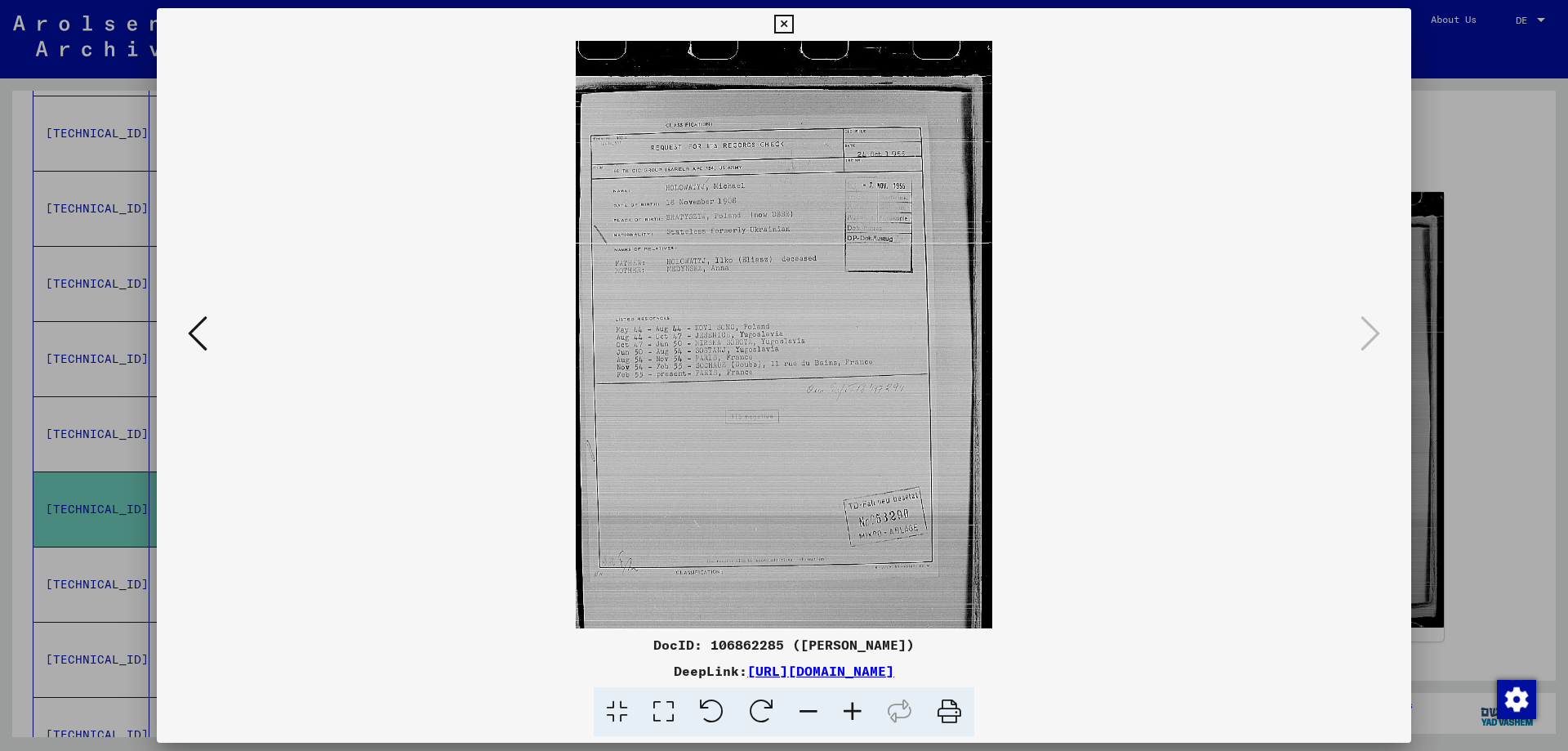
click at [859, 716] on icon at bounding box center [852, 711] width 44 height 50
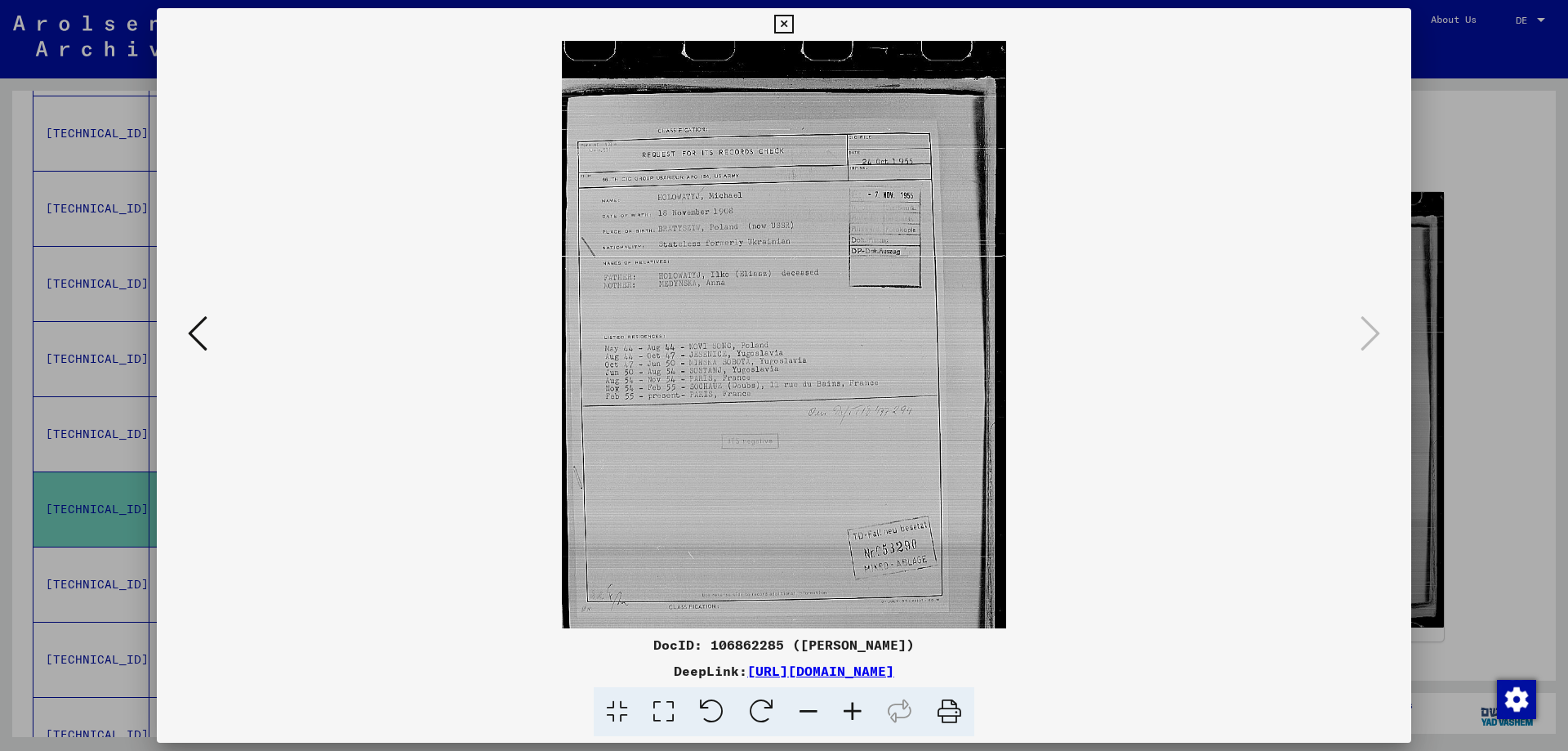
click at [859, 716] on icon at bounding box center [852, 711] width 44 height 50
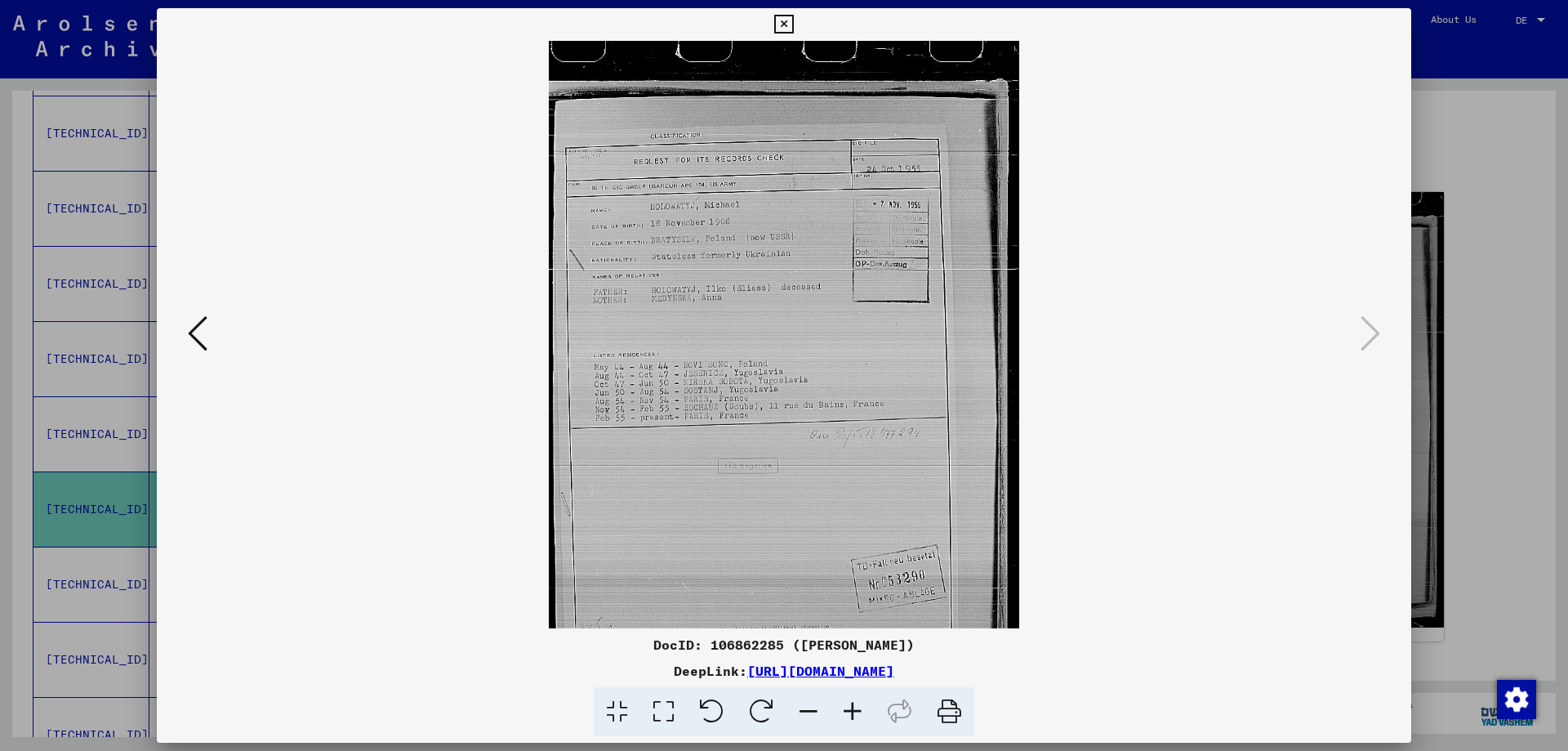
click at [859, 716] on icon at bounding box center [852, 711] width 44 height 50
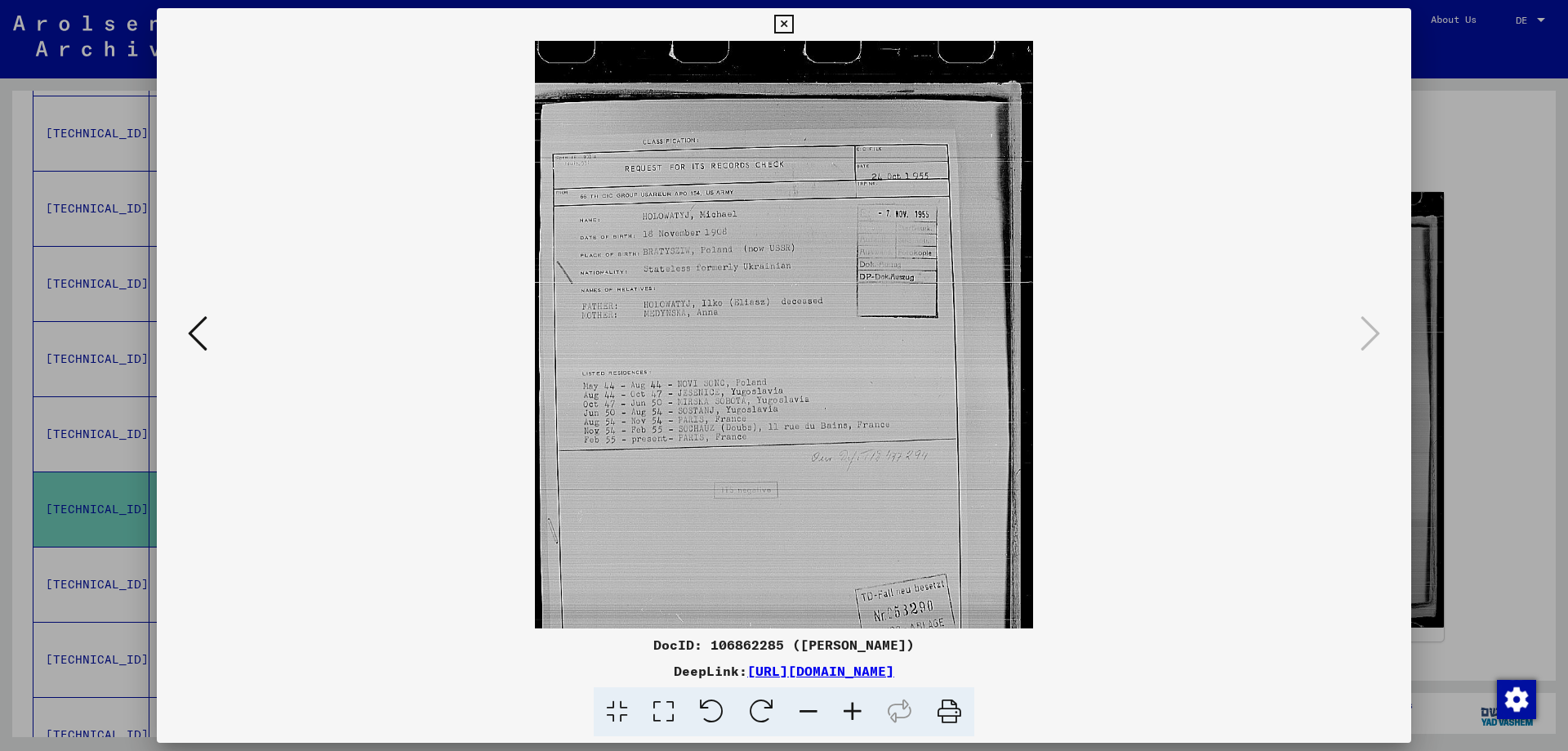
click at [859, 716] on icon at bounding box center [852, 711] width 44 height 50
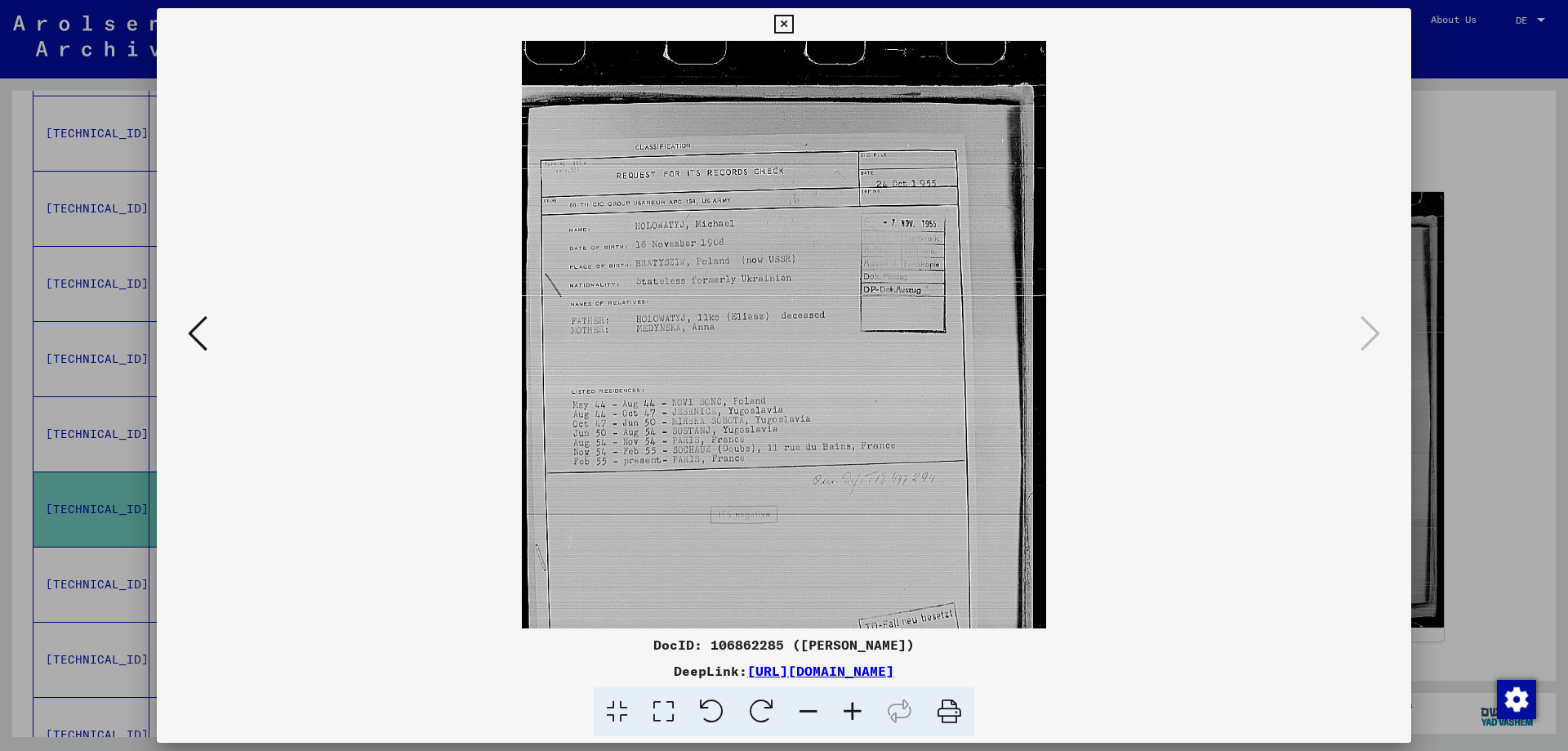
click at [859, 716] on icon at bounding box center [852, 711] width 44 height 50
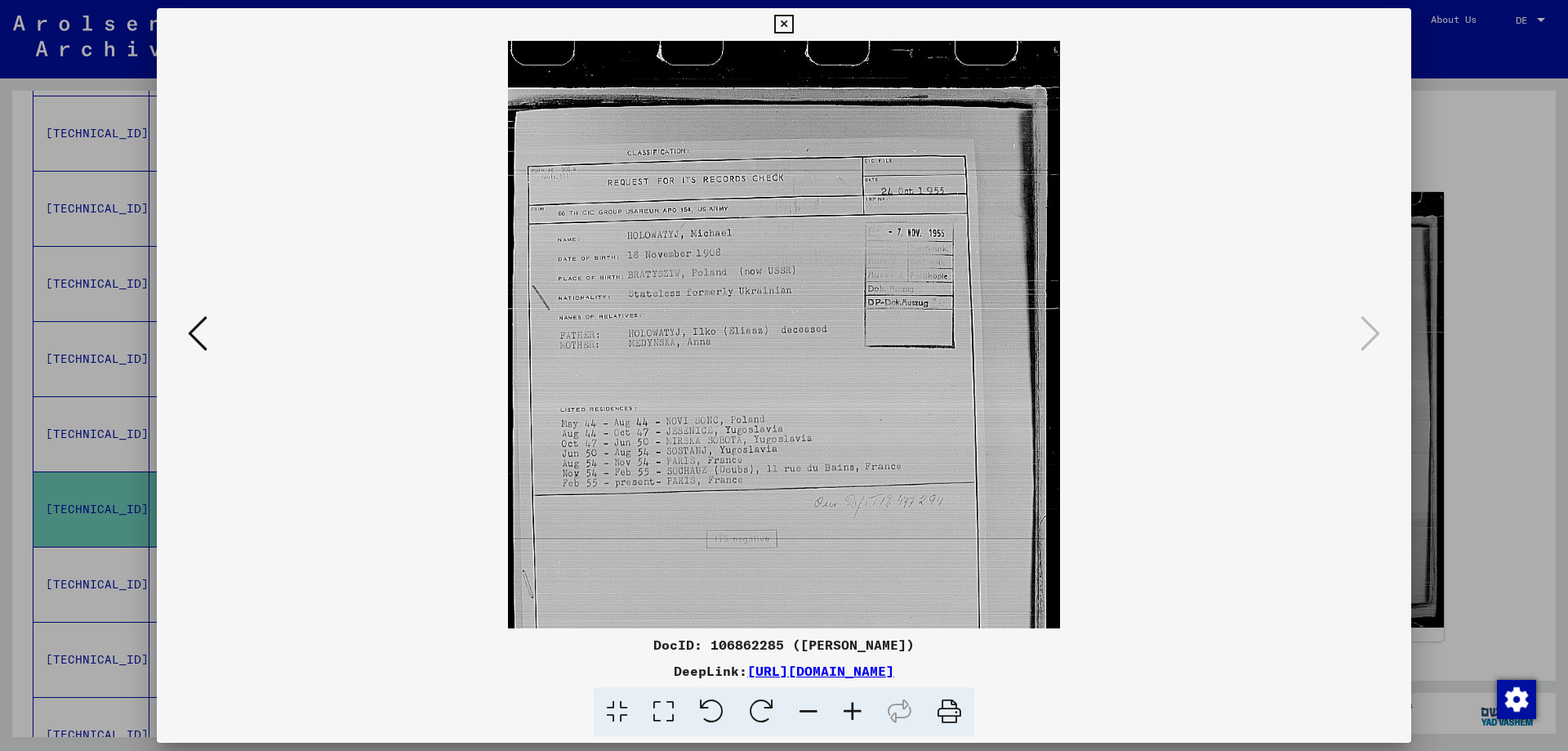
click at [859, 716] on icon at bounding box center [852, 711] width 44 height 50
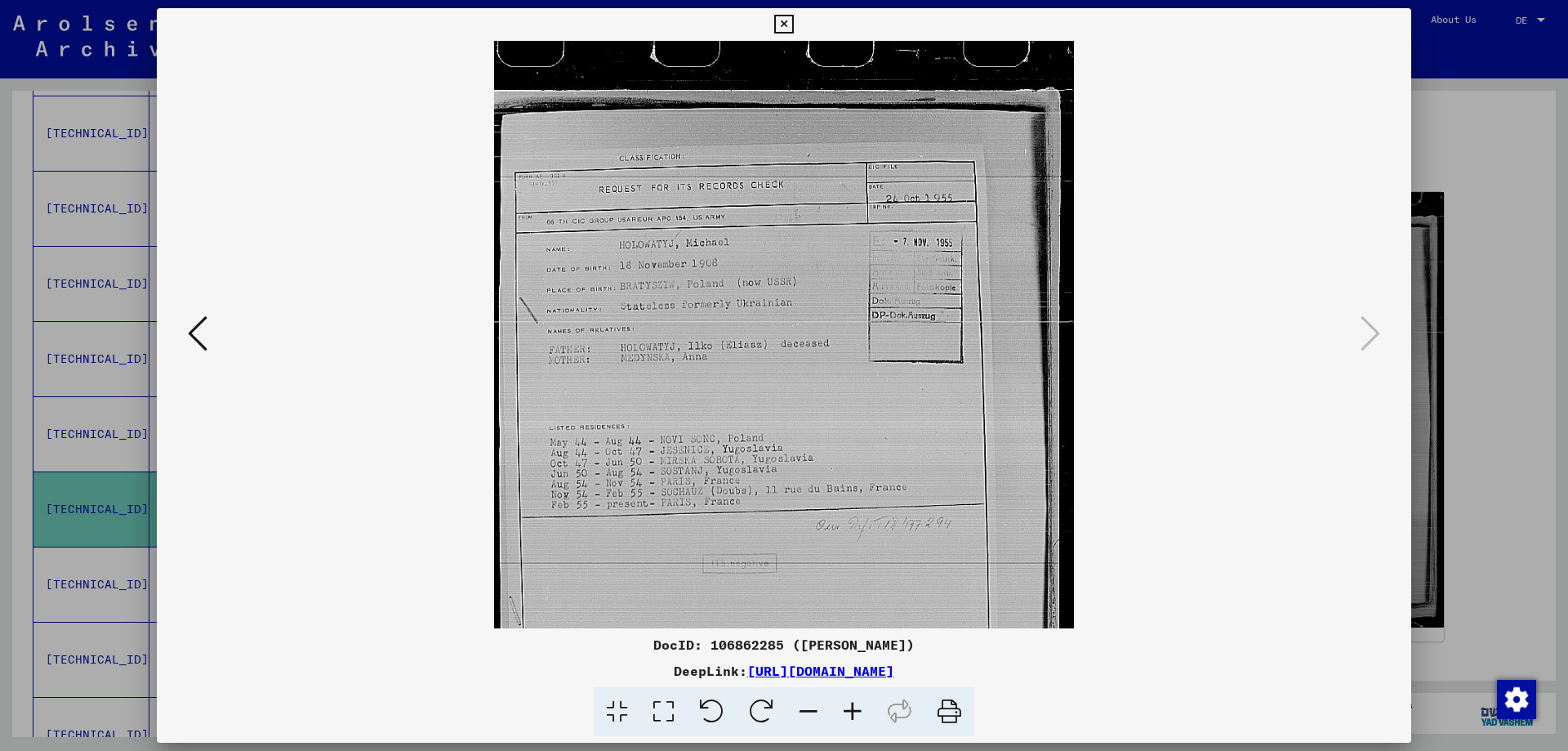
click at [784, 21] on icon at bounding box center [784, 24] width 19 height 20
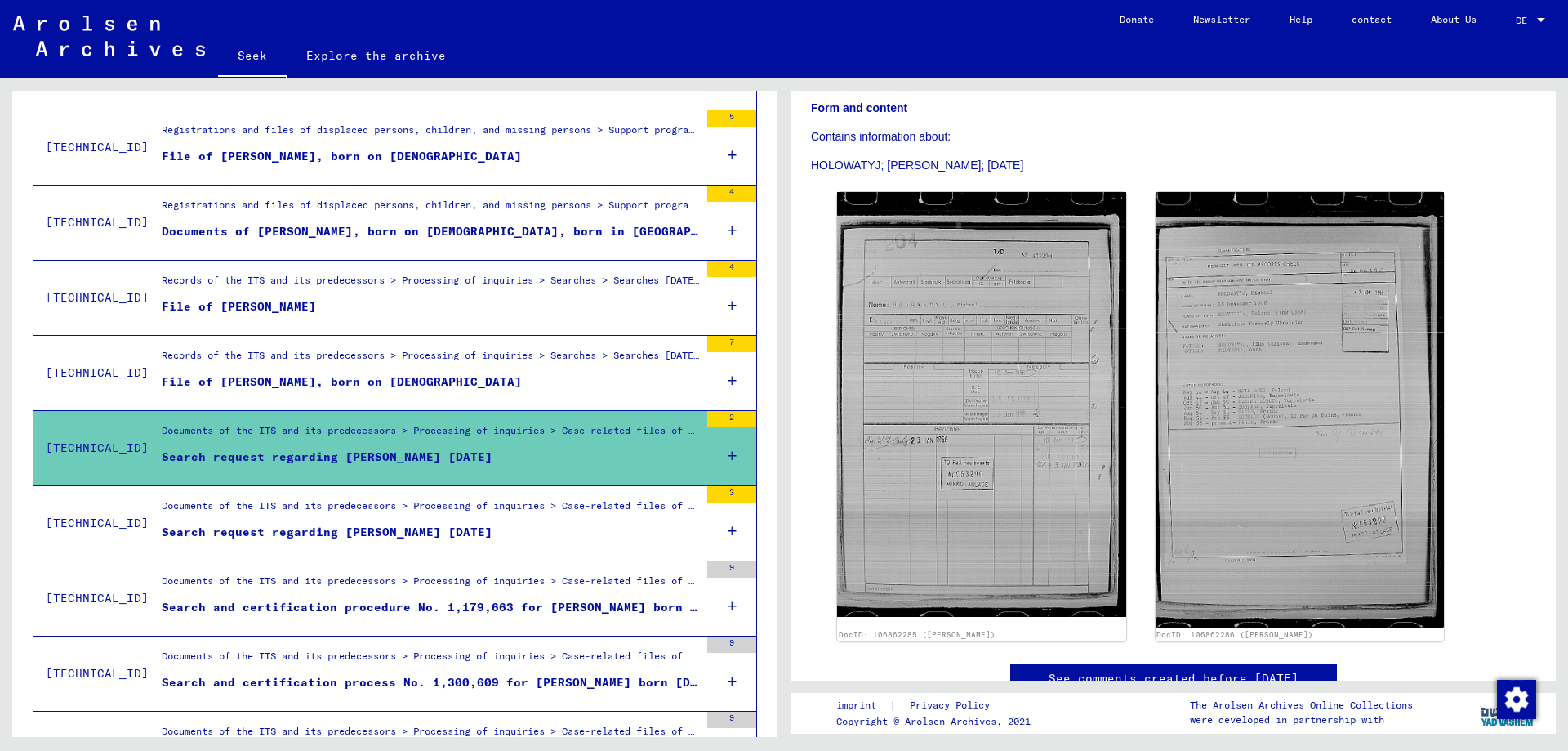
scroll to position [1496, 0]
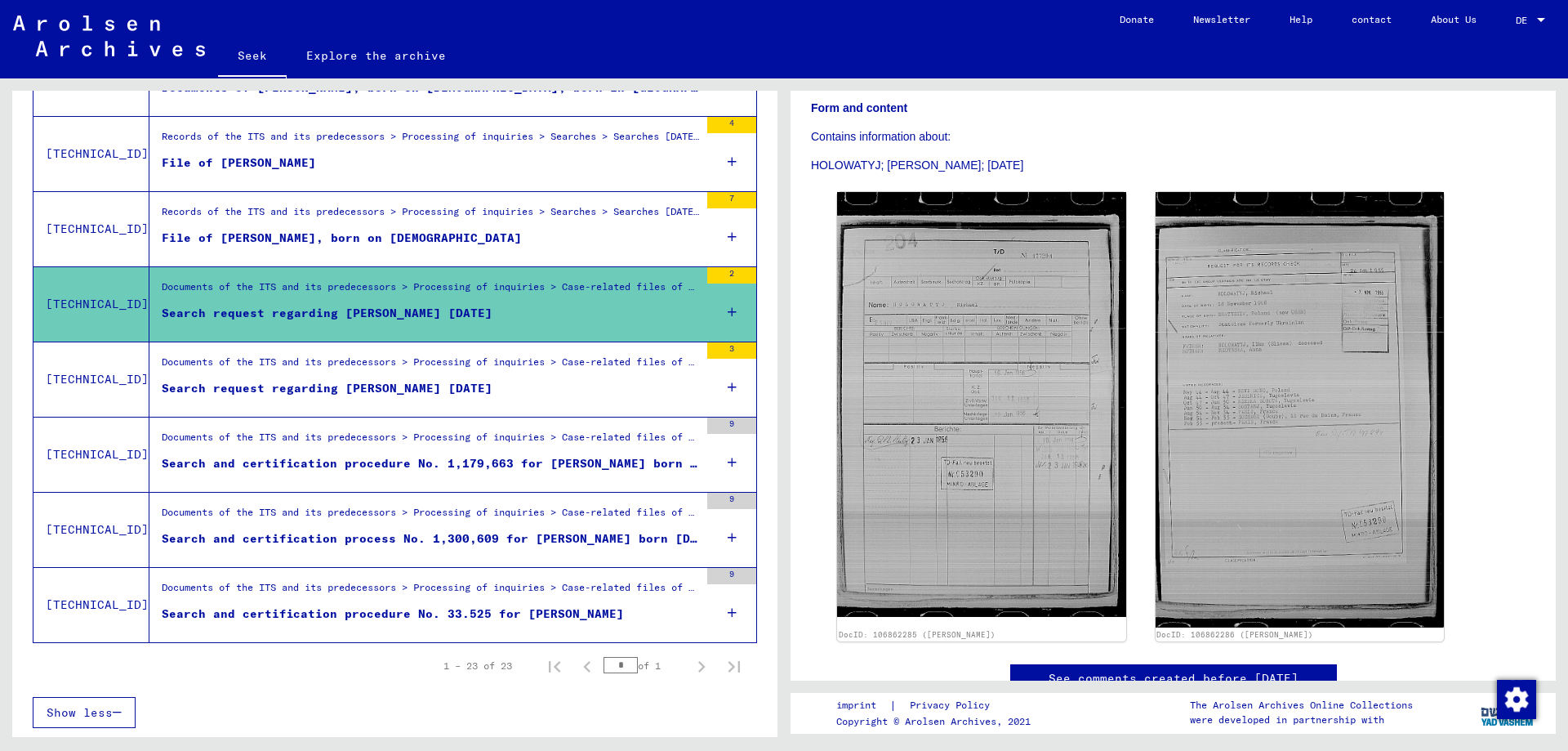
click at [493, 464] on font "Search and certification procedure No. 1,179,663 for HOLOWATYJ, EWDOKIA born 21…" at bounding box center [492, 463] width 661 height 14
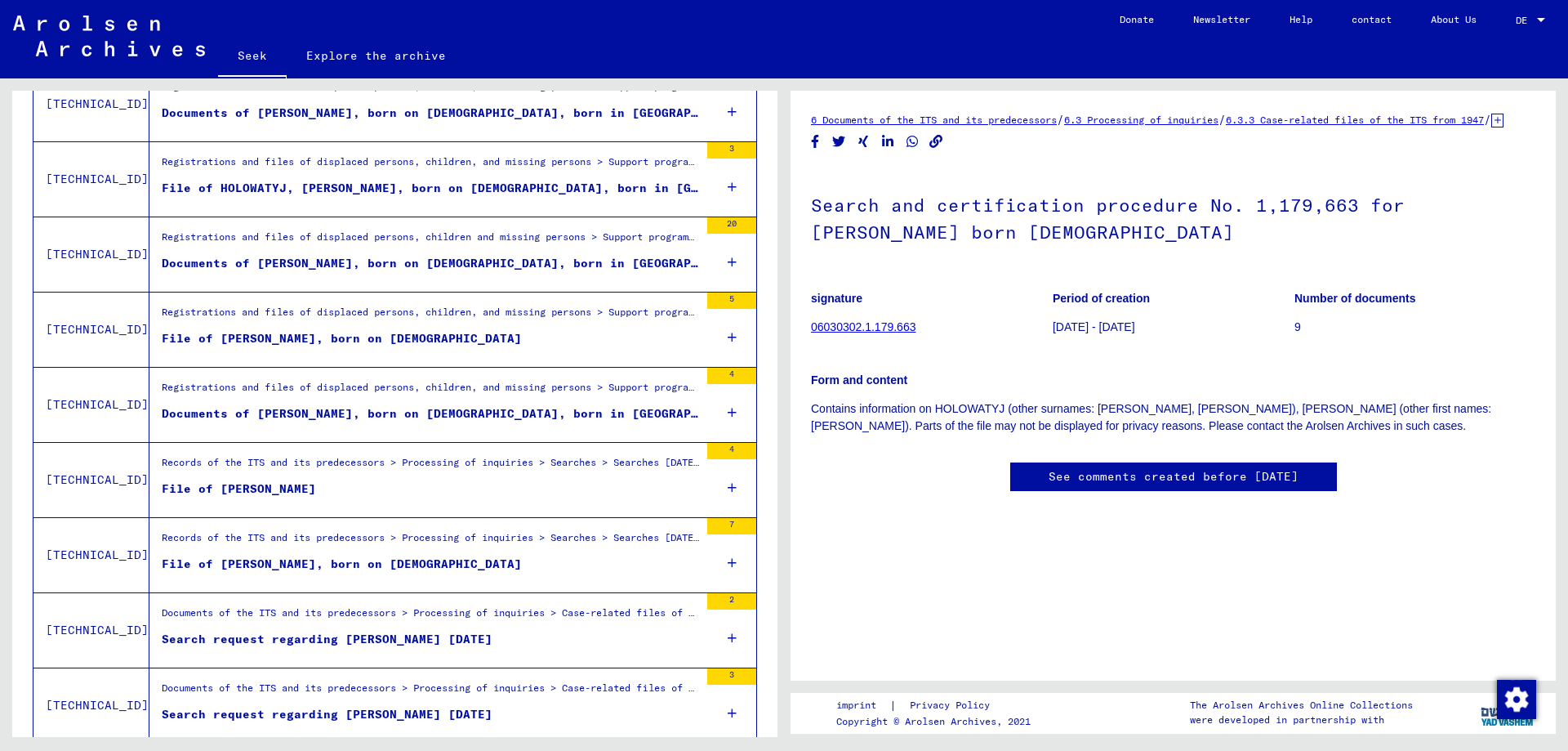
scroll to position [1169, 0]
click at [276, 483] on font "File of HOLOWATYJ, MICHAEL" at bounding box center [239, 489] width 155 height 14
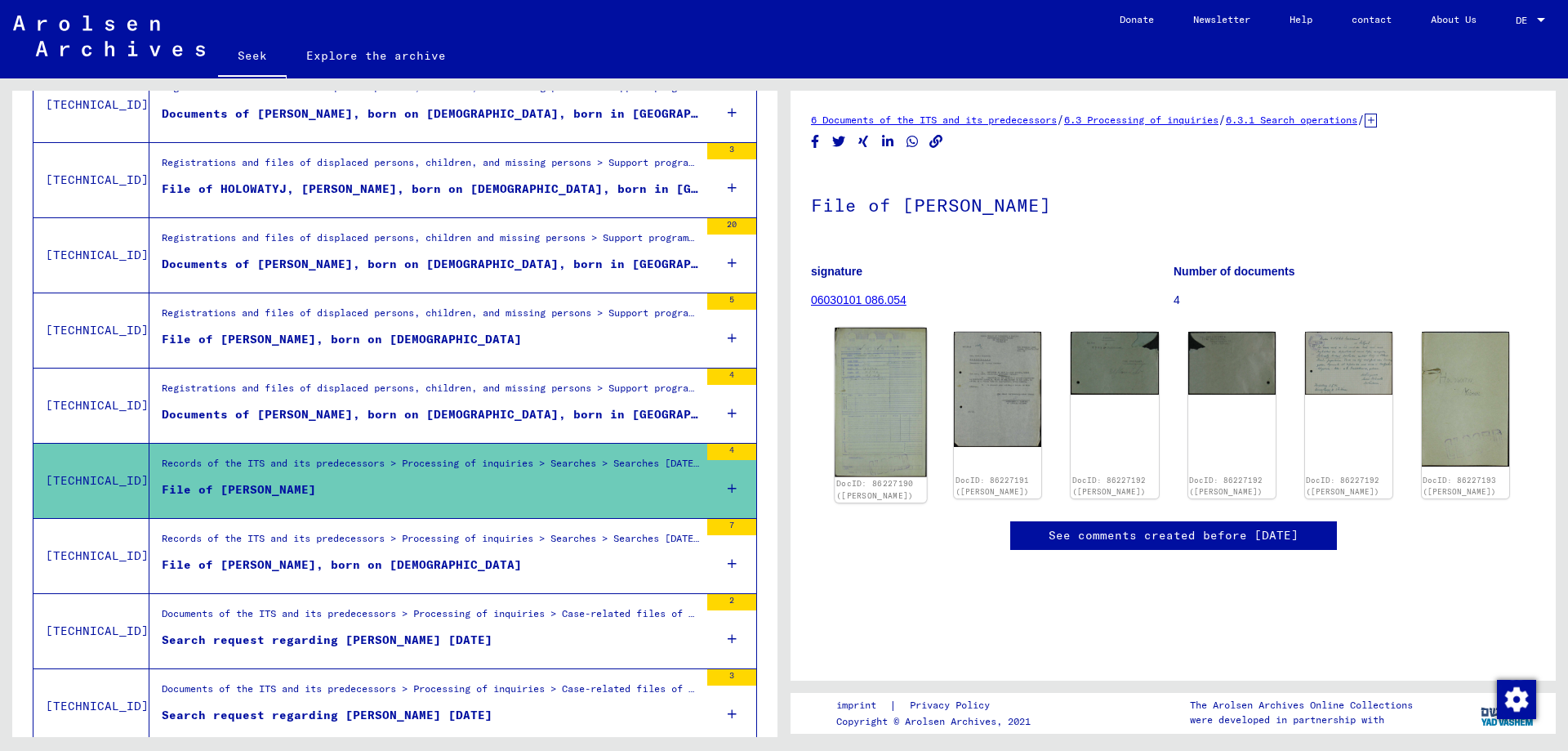
click at [891, 434] on img at bounding box center [881, 401] width 92 height 148
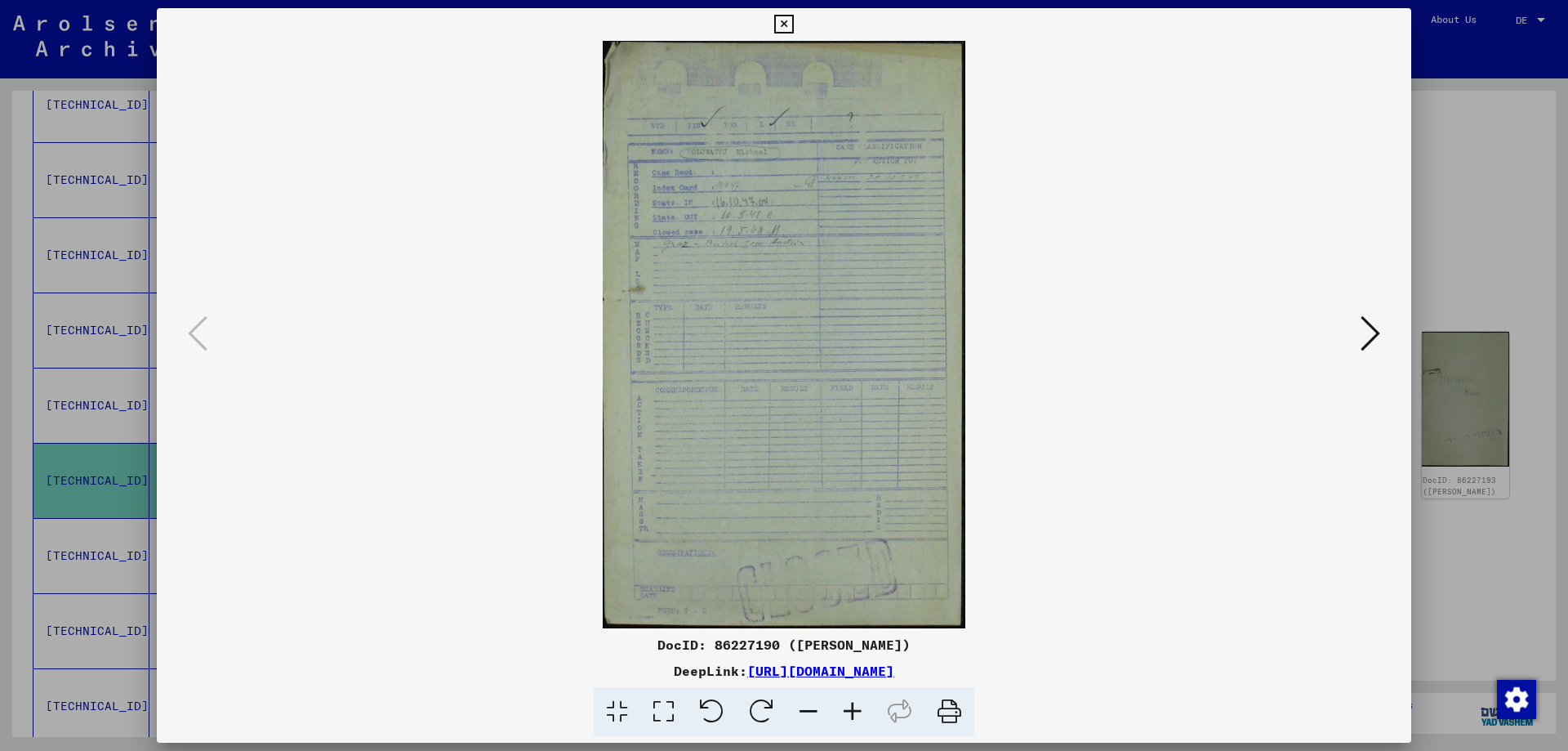
click at [1364, 332] on icon at bounding box center [1371, 333] width 20 height 39
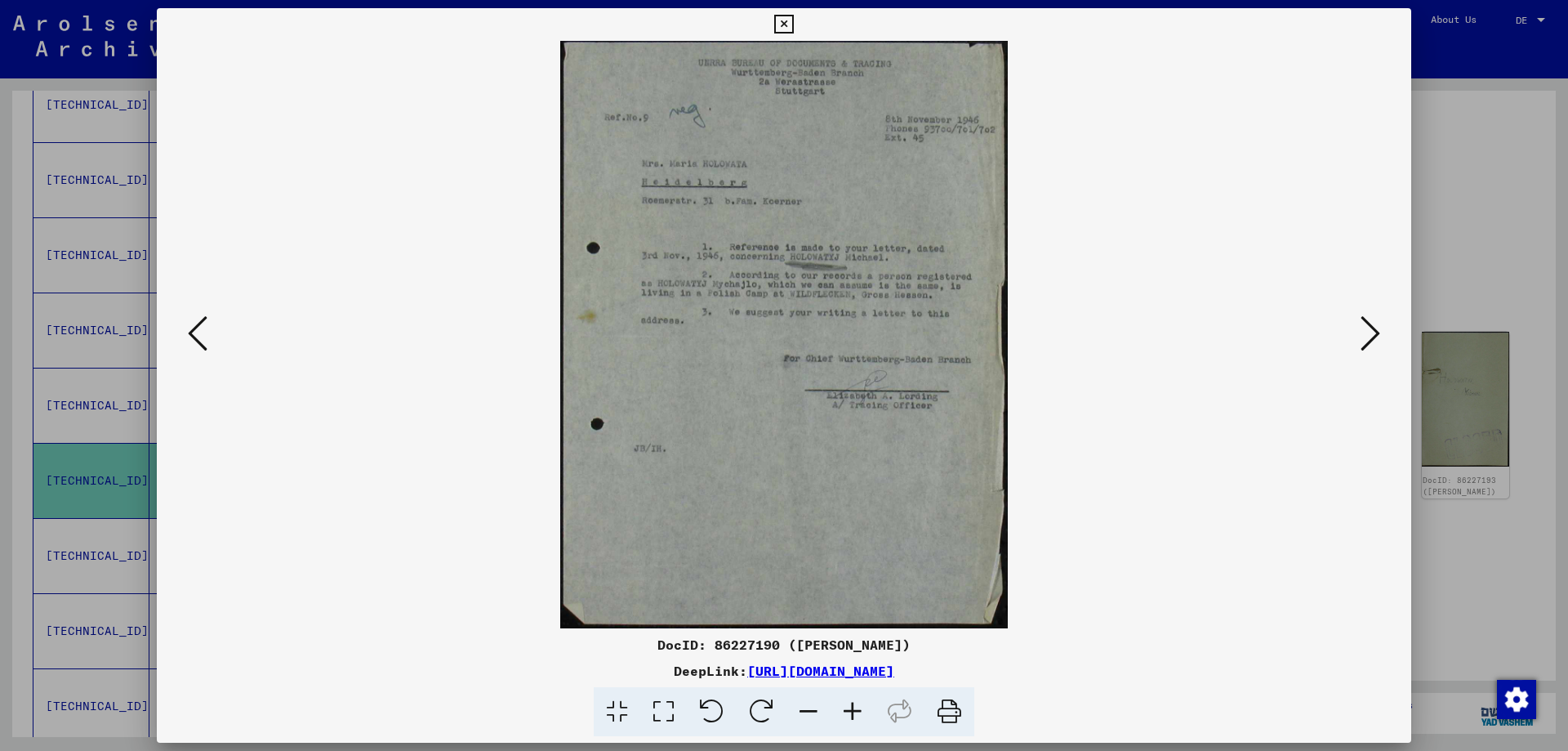
click at [1364, 335] on icon at bounding box center [1371, 333] width 20 height 39
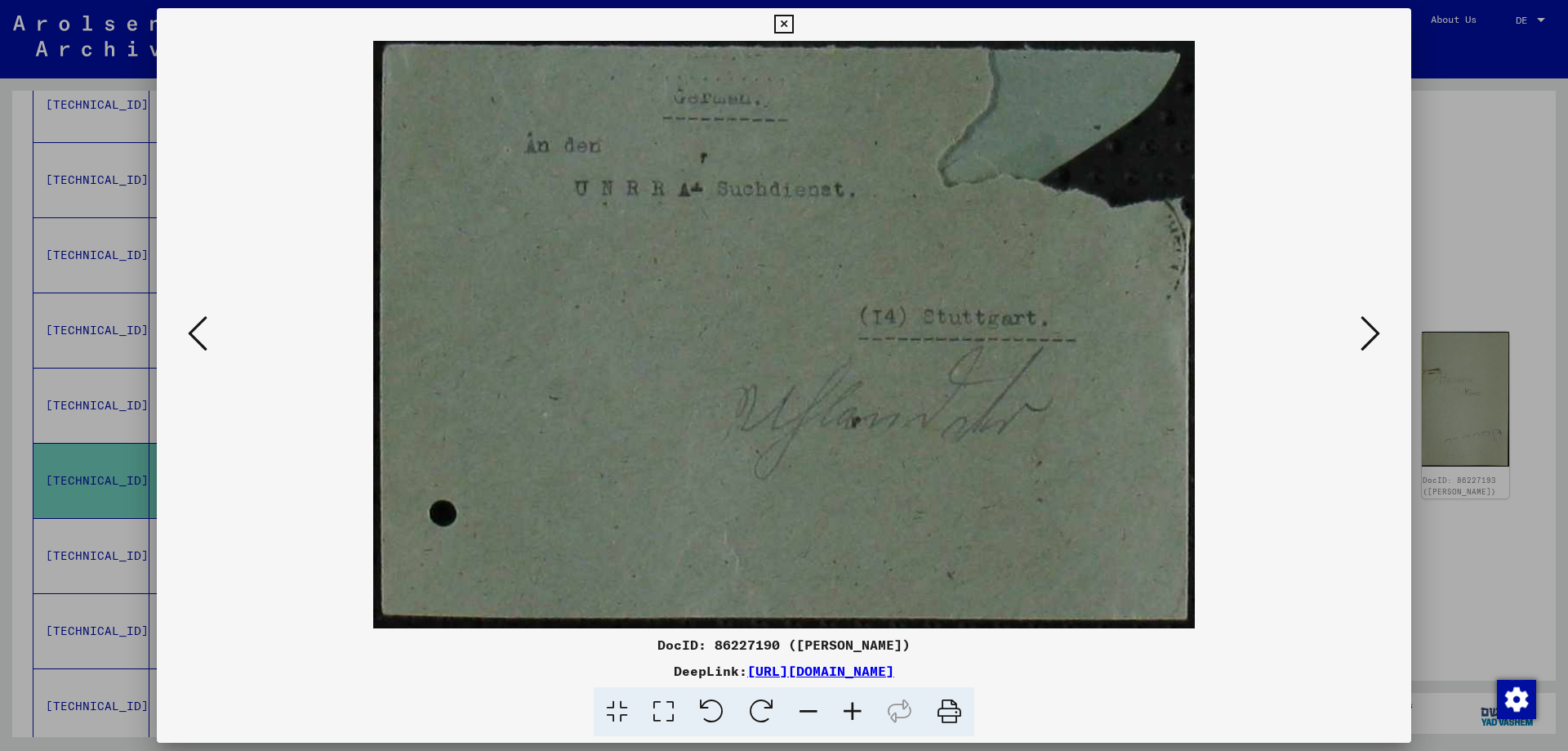
click at [1364, 335] on icon at bounding box center [1371, 333] width 20 height 39
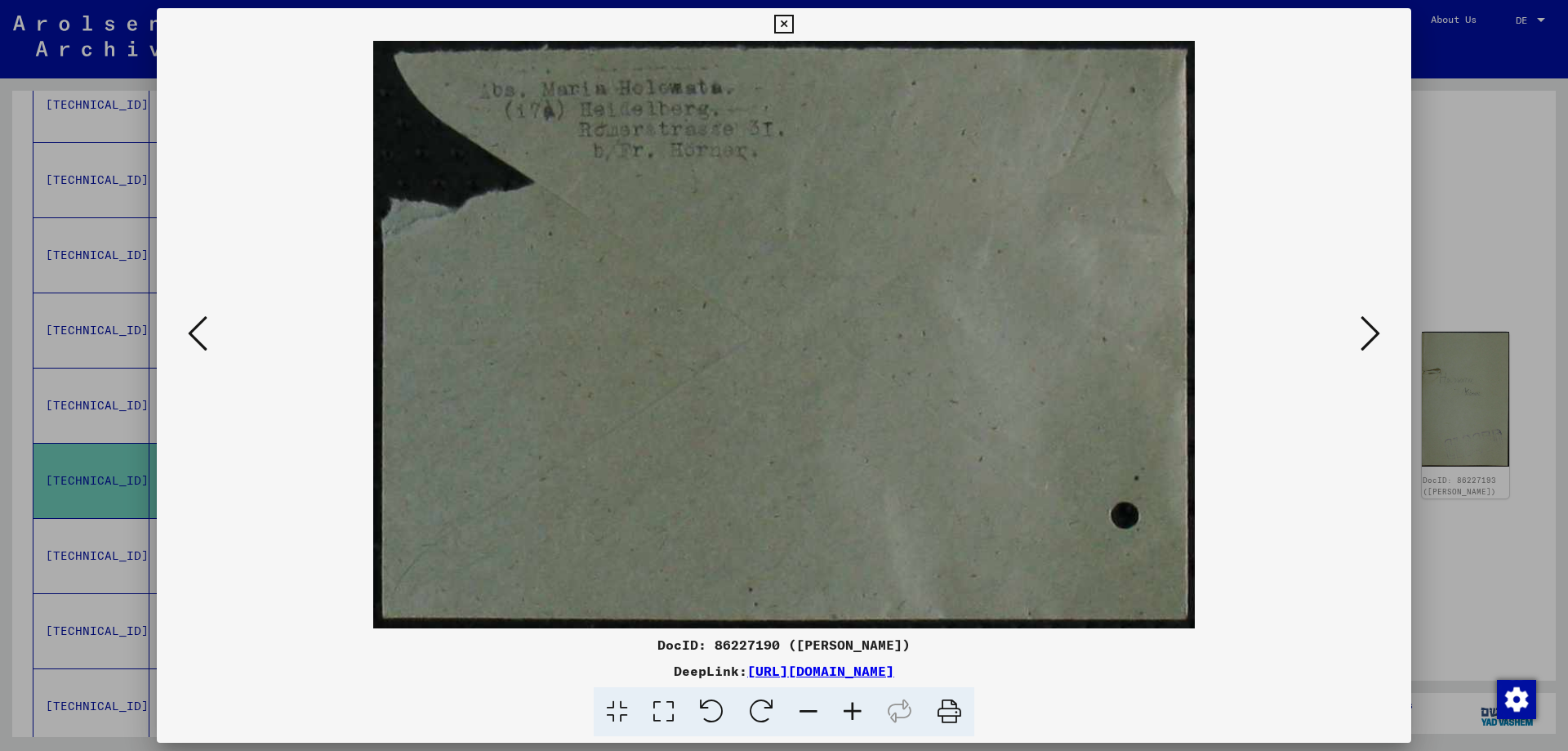
click at [1364, 335] on icon at bounding box center [1371, 333] width 20 height 39
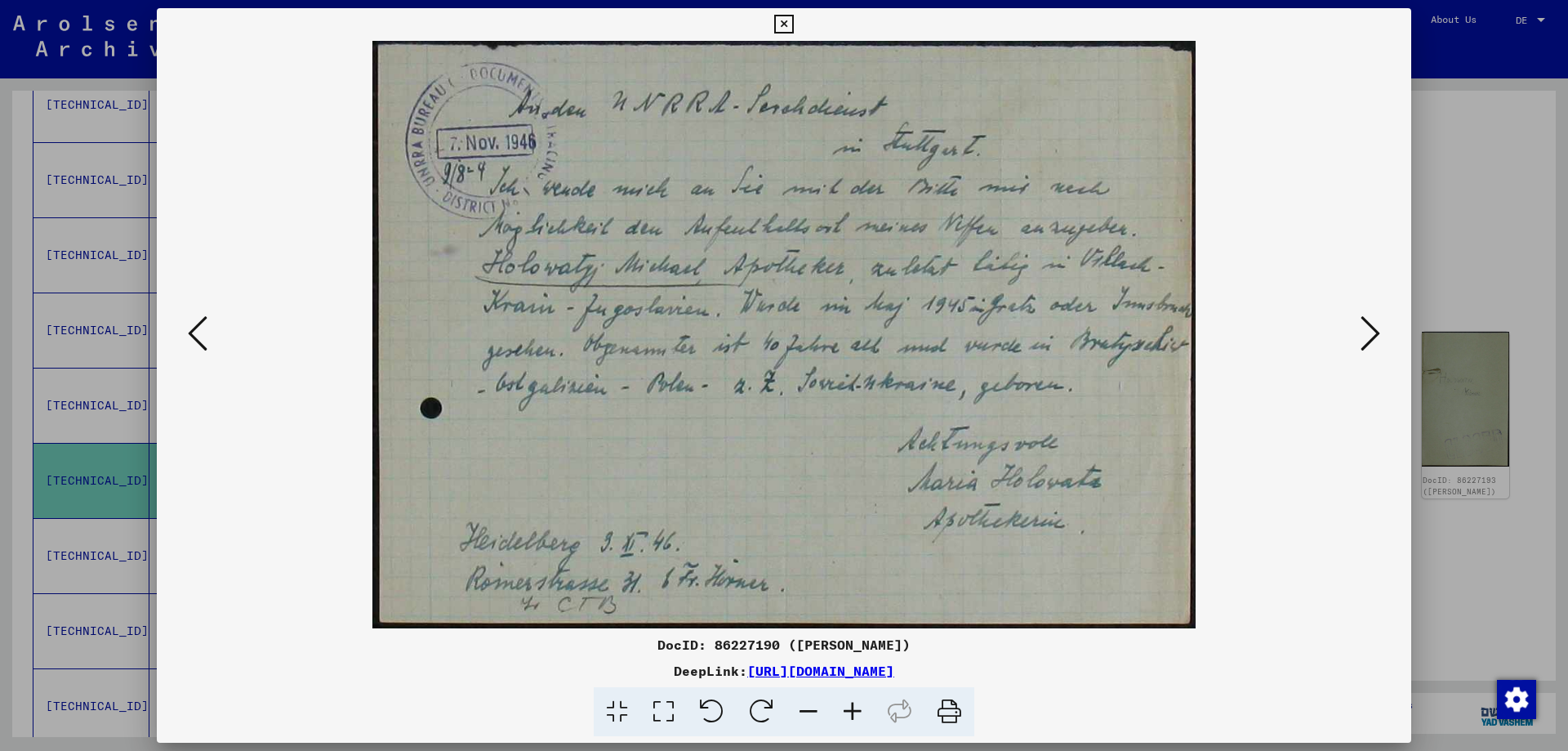
click at [1364, 335] on icon at bounding box center [1371, 333] width 20 height 39
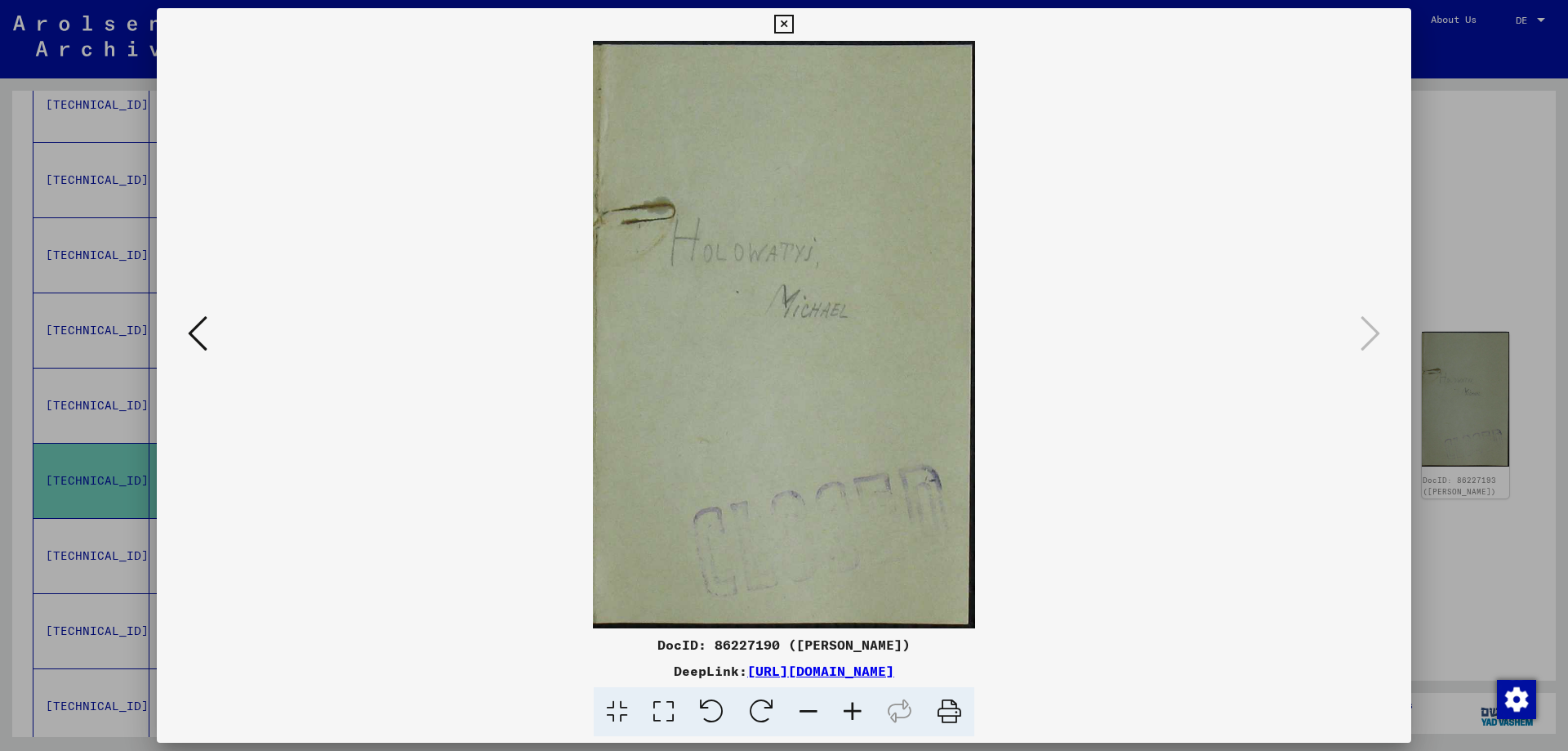
click at [784, 23] on icon at bounding box center [784, 24] width 19 height 20
